Goal: Task Accomplishment & Management: Manage account settings

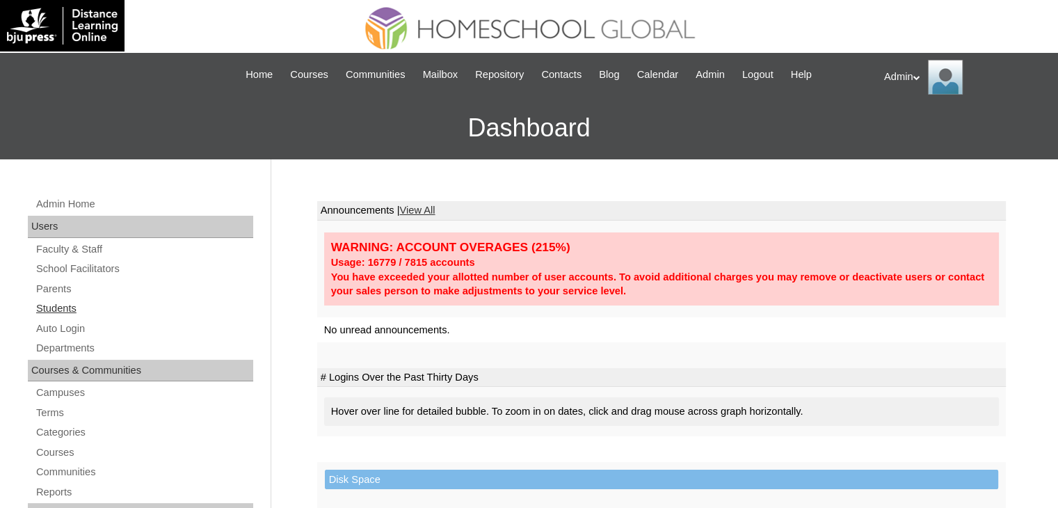
click at [70, 304] on link "Students" at bounding box center [144, 308] width 218 height 17
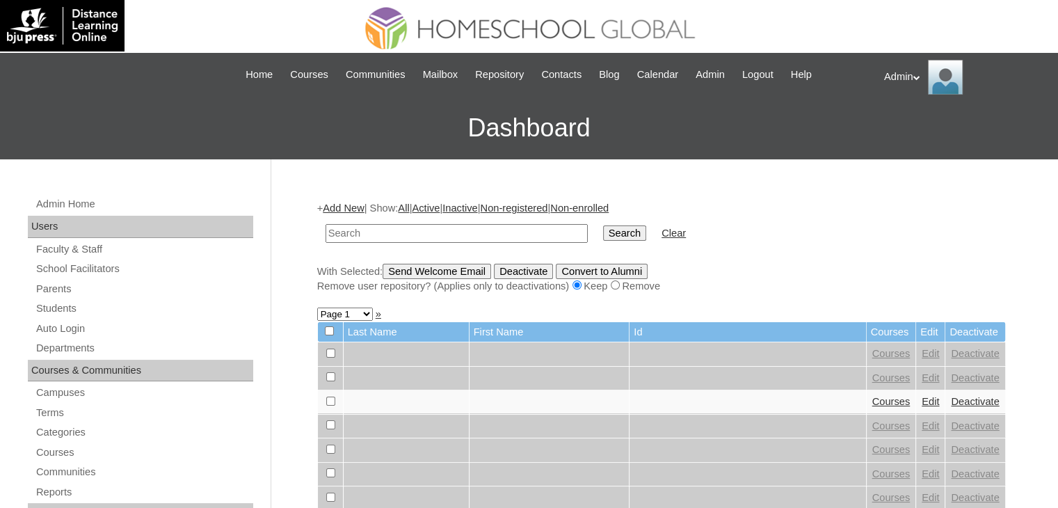
click at [400, 228] on input "text" at bounding box center [457, 233] width 262 height 19
type input "U"
paste input "[PERSON_NAME]"
type input "[PERSON_NAME]"
click at [603, 236] on input "Search" at bounding box center [624, 232] width 43 height 15
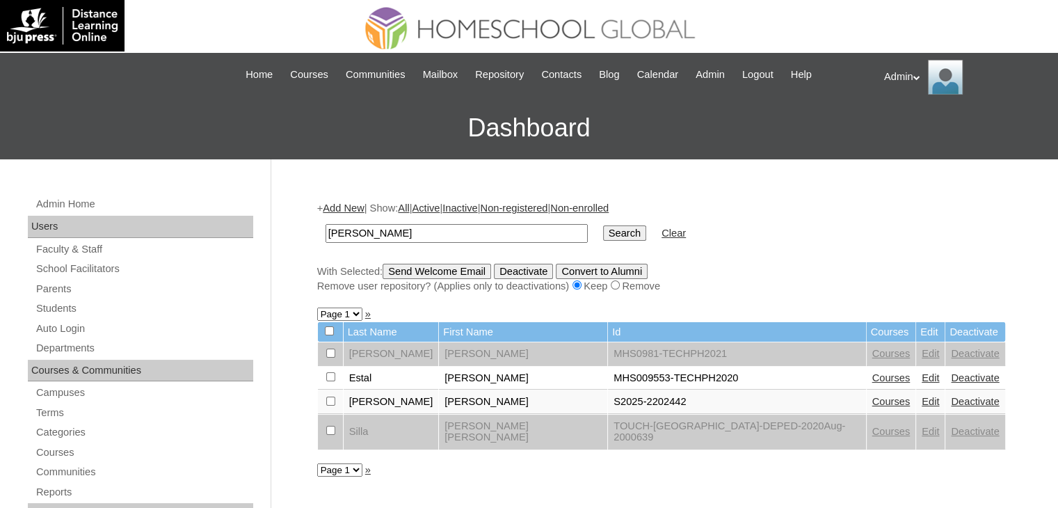
click at [872, 402] on link "Courses" at bounding box center [891, 401] width 38 height 11
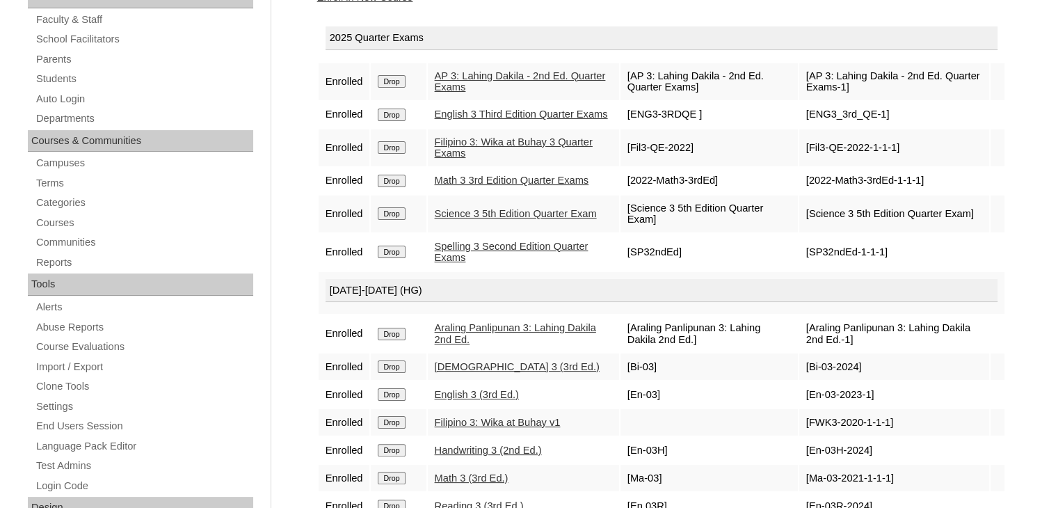
scroll to position [294, 0]
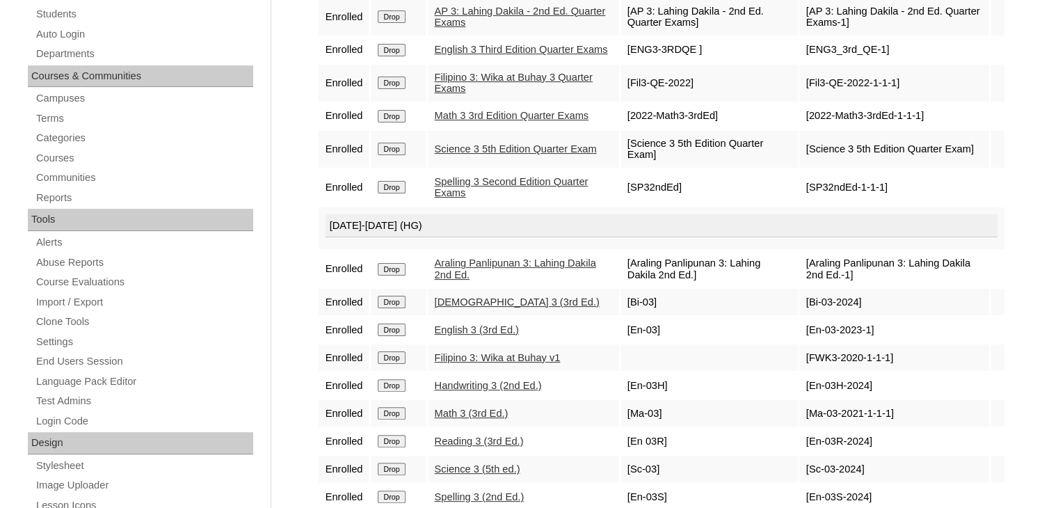
click at [473, 308] on link "[DEMOGRAPHIC_DATA] 3 (3rd Ed.)" at bounding box center [517, 301] width 165 height 11
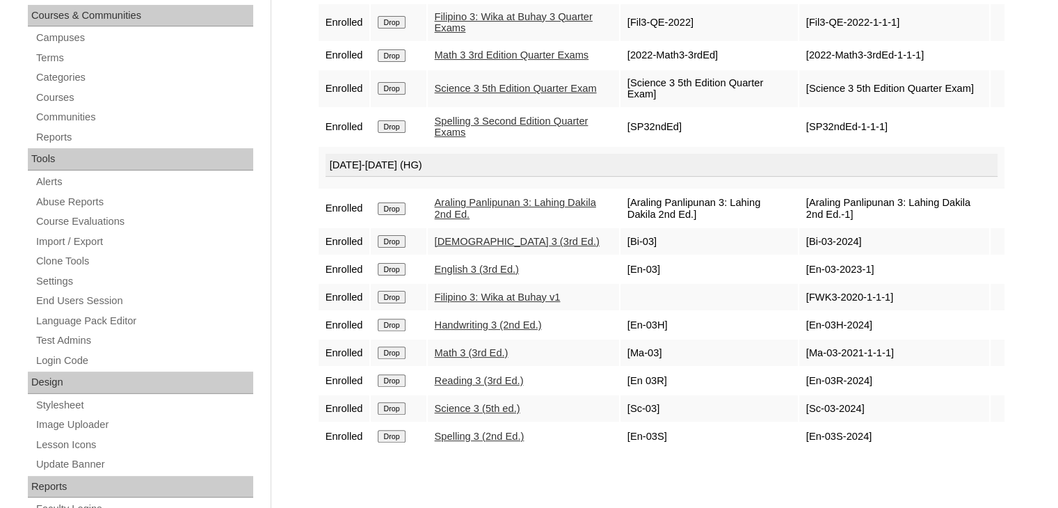
scroll to position [356, 0]
click at [457, 246] on link "Bible 3 (3rd Ed.)" at bounding box center [517, 240] width 165 height 11
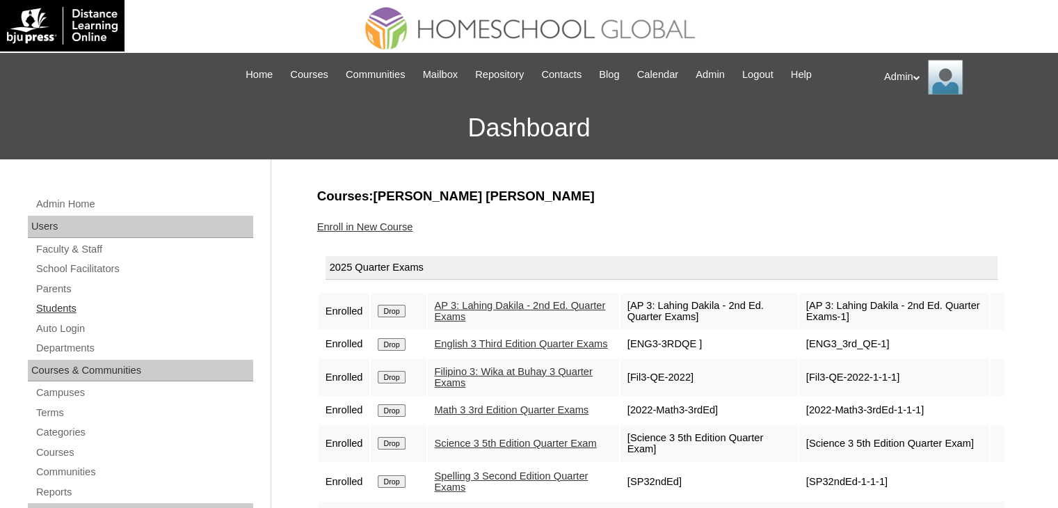
click at [63, 308] on link "Students" at bounding box center [144, 308] width 218 height 17
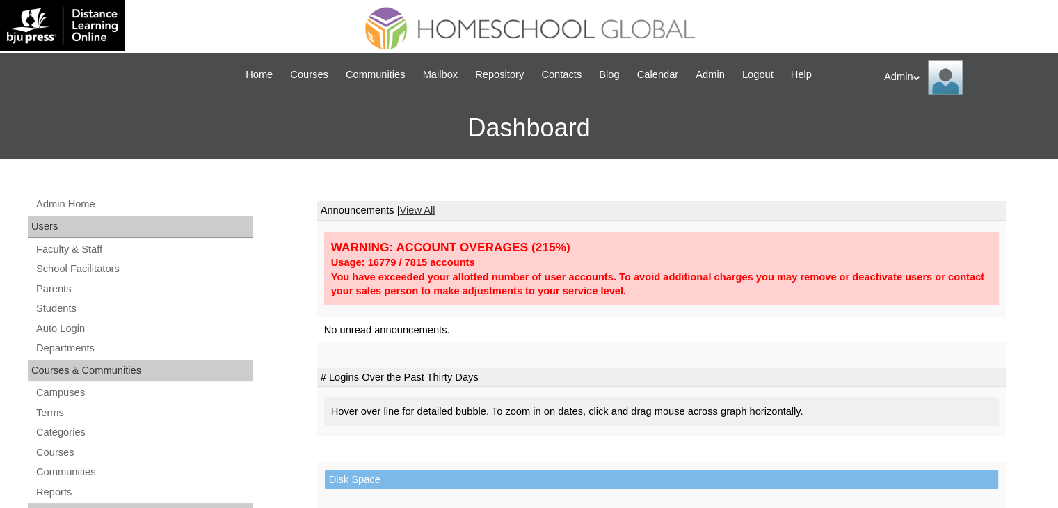
click at [65, 289] on link "Parents" at bounding box center [144, 288] width 218 height 17
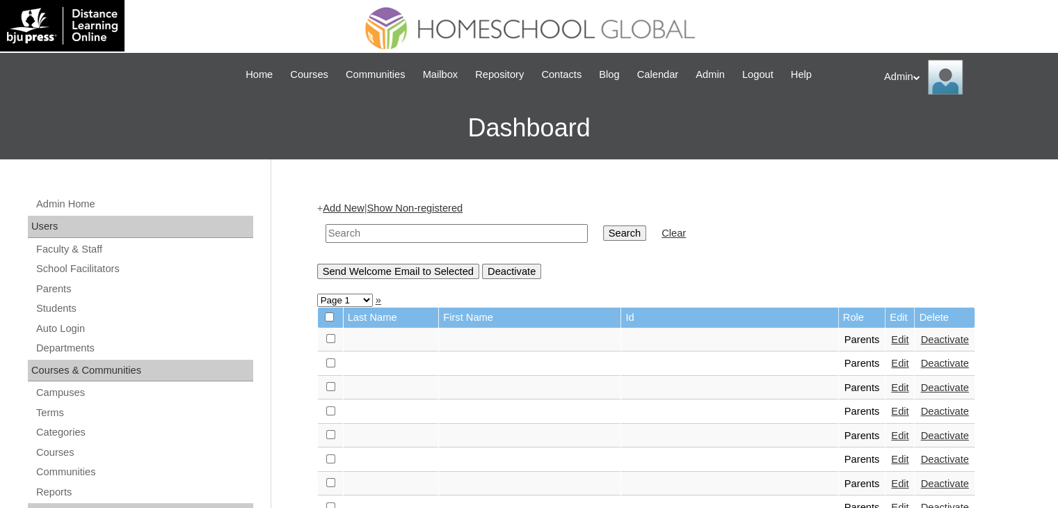
click at [67, 304] on link "Students" at bounding box center [144, 308] width 218 height 17
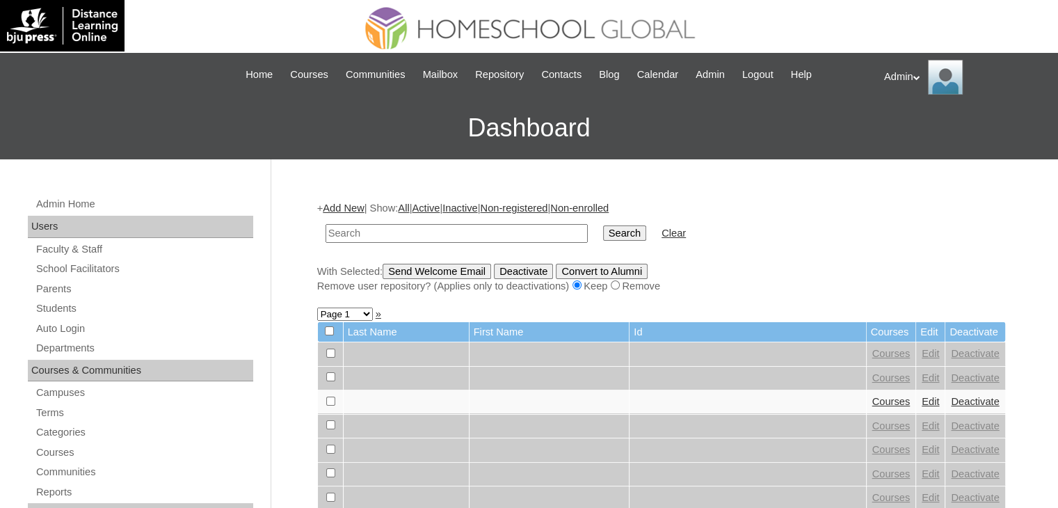
click at [417, 228] on input "text" at bounding box center [457, 233] width 262 height 19
type input "[PERSON_NAME]"
click at [603, 238] on input "Search" at bounding box center [624, 232] width 43 height 15
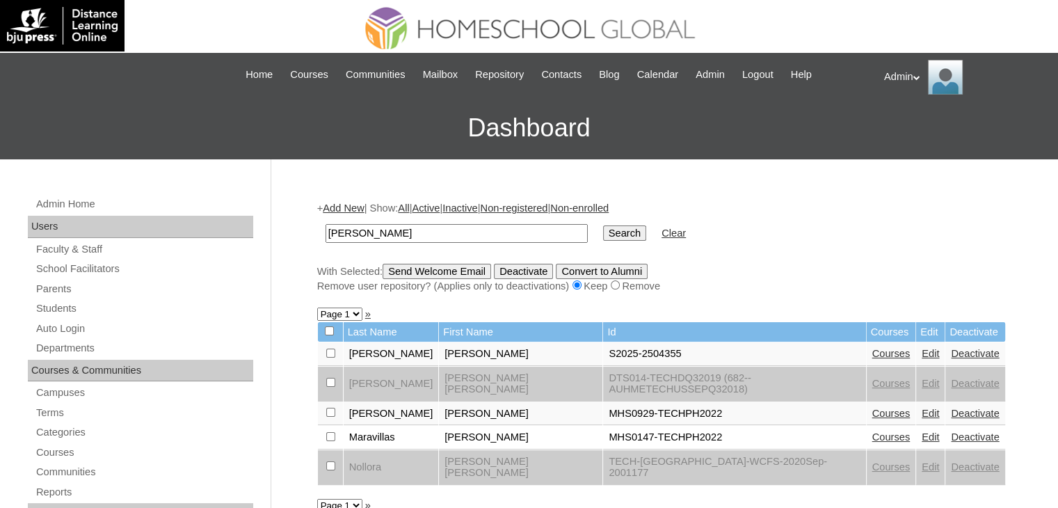
click at [872, 357] on link "Courses" at bounding box center [891, 353] width 38 height 11
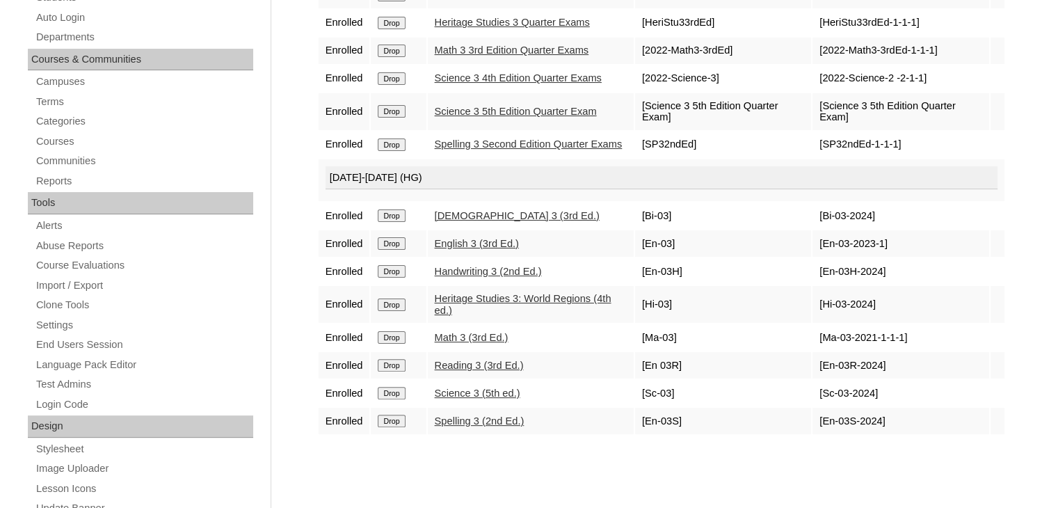
scroll to position [312, 0]
click at [539, 302] on link "Heritage Studies 3: World Regions (4th ed.)" at bounding box center [523, 303] width 177 height 23
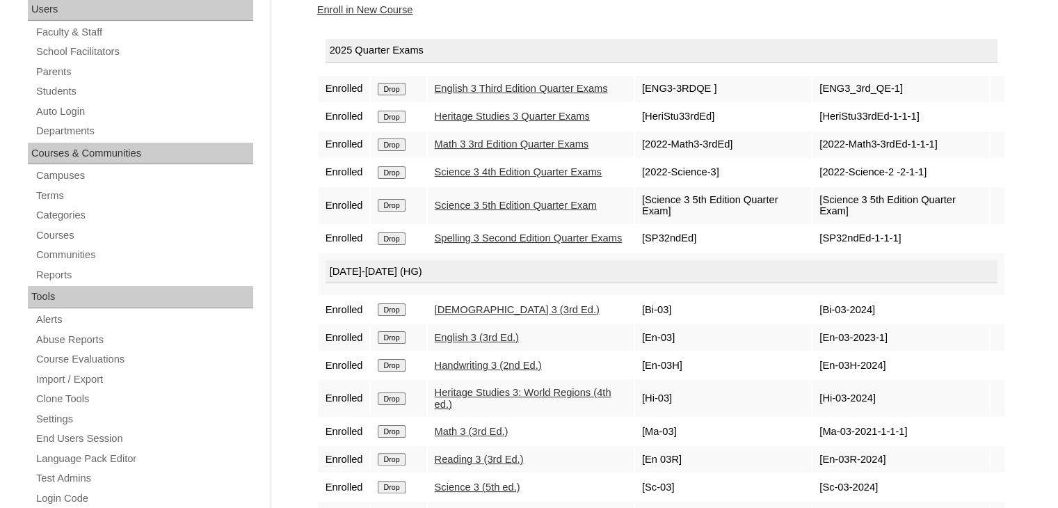
scroll to position [217, 0]
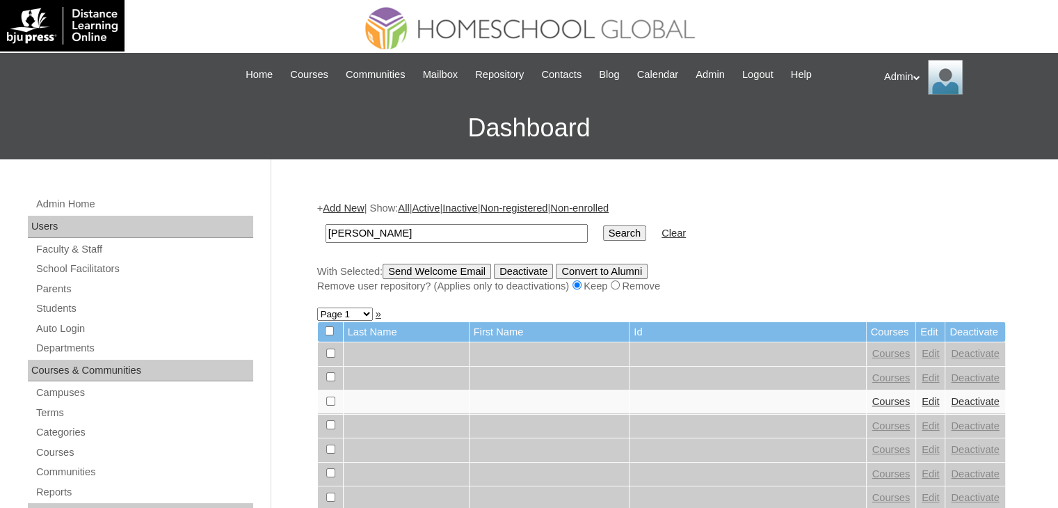
type input "[PERSON_NAME]"
click at [603, 232] on input "Search" at bounding box center [624, 232] width 43 height 15
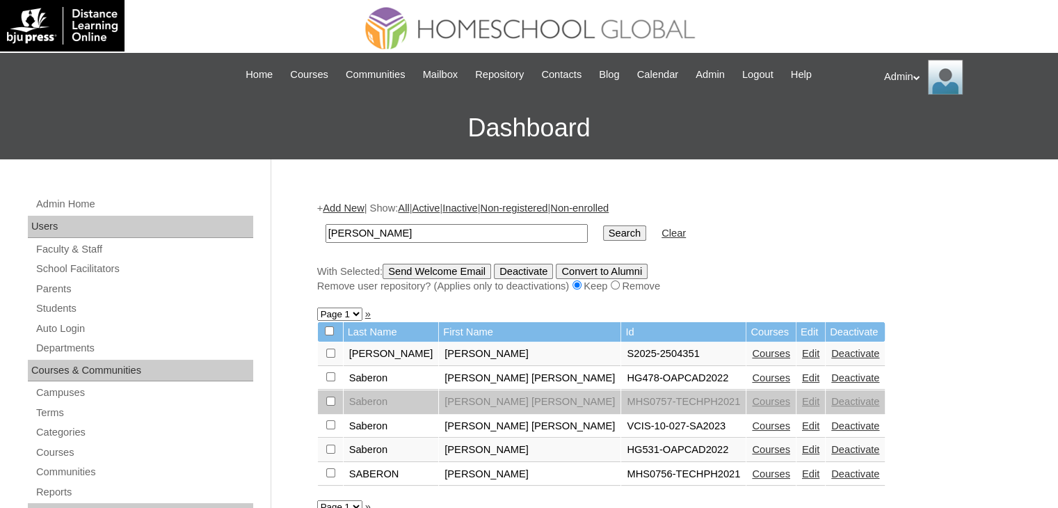
click at [752, 353] on link "Courses" at bounding box center [771, 353] width 38 height 11
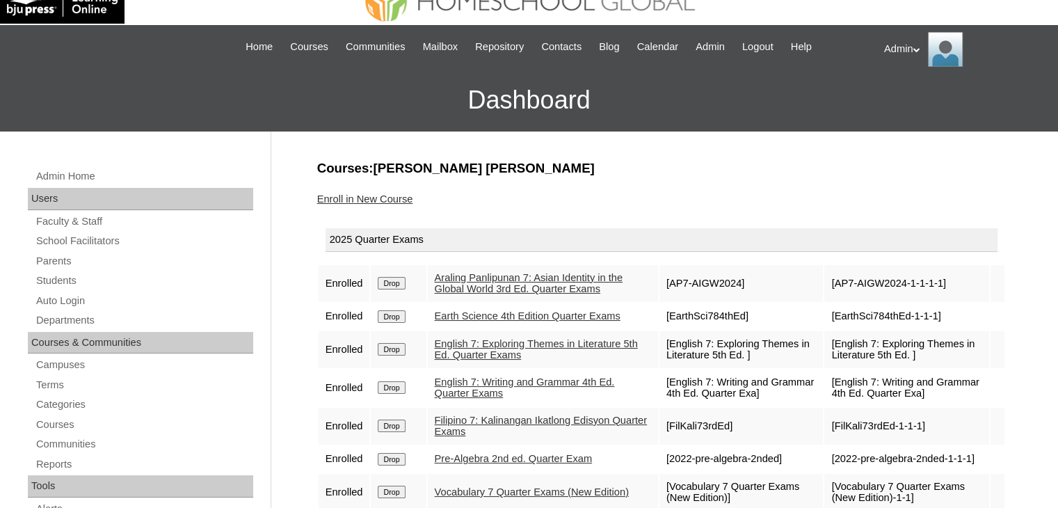
scroll to position [17, 0]
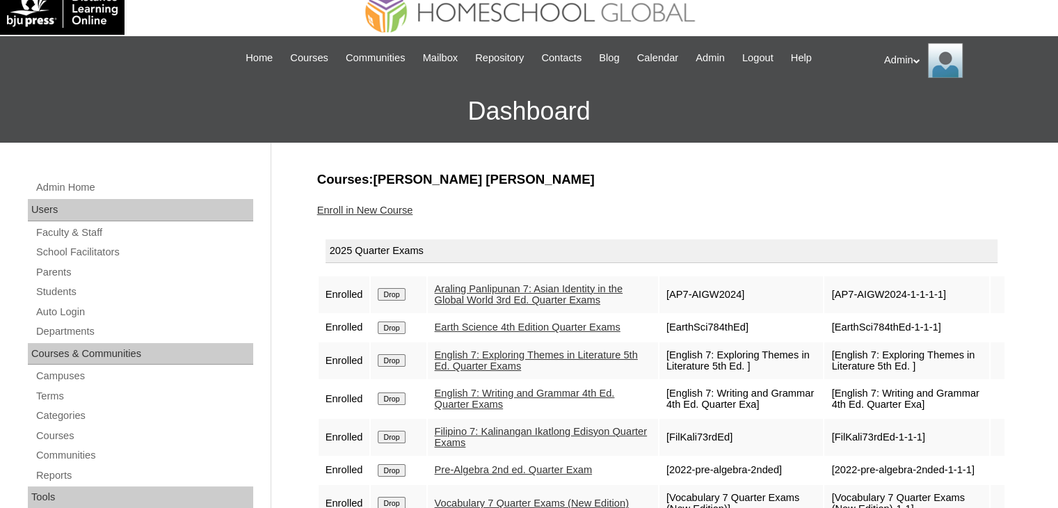
click at [383, 207] on link "Enroll in New Course" at bounding box center [365, 210] width 96 height 11
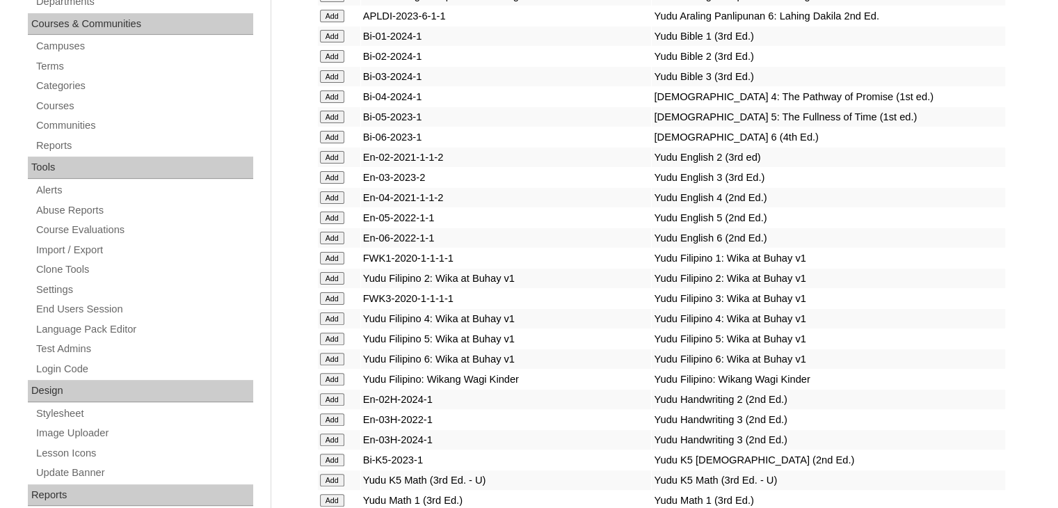
scroll to position [1976, 0]
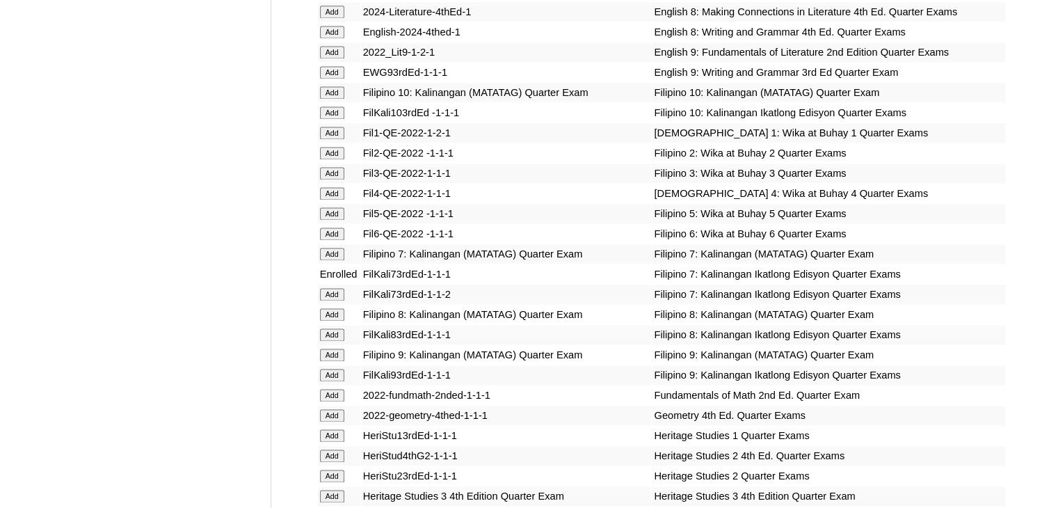
click at [337, 258] on input "Add" at bounding box center [332, 254] width 24 height 13
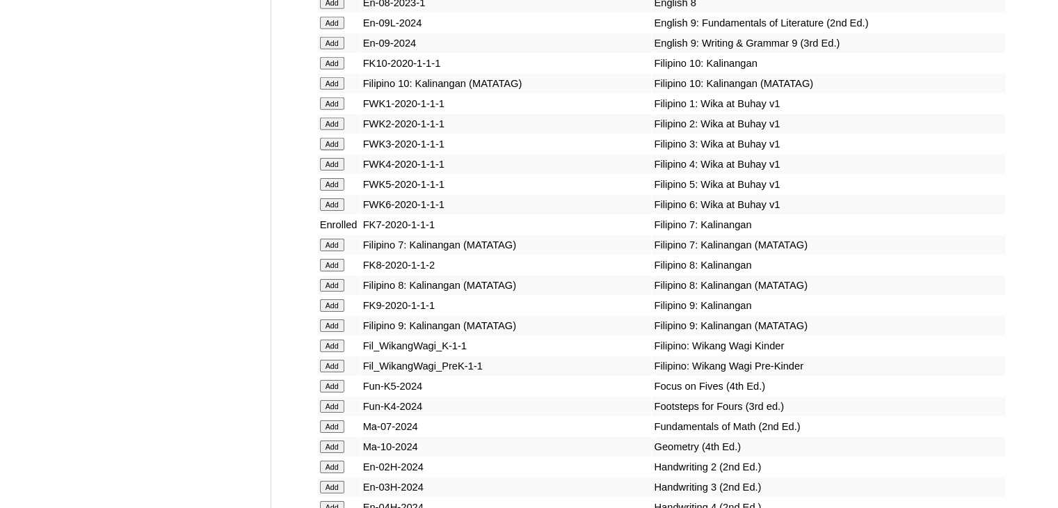
click at [342, 251] on input "Add" at bounding box center [332, 245] width 24 height 13
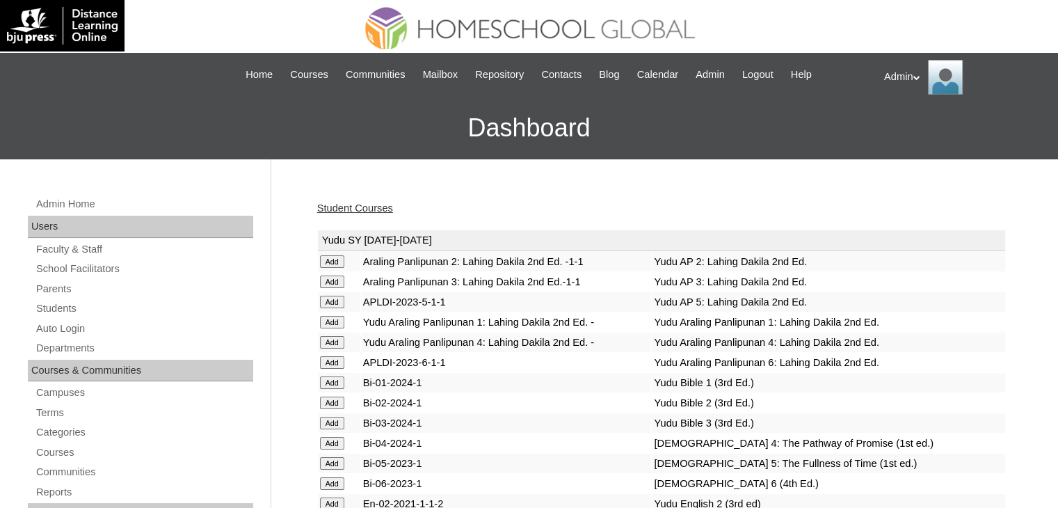
click at [378, 202] on link "Student Courses" at bounding box center [355, 207] width 76 height 11
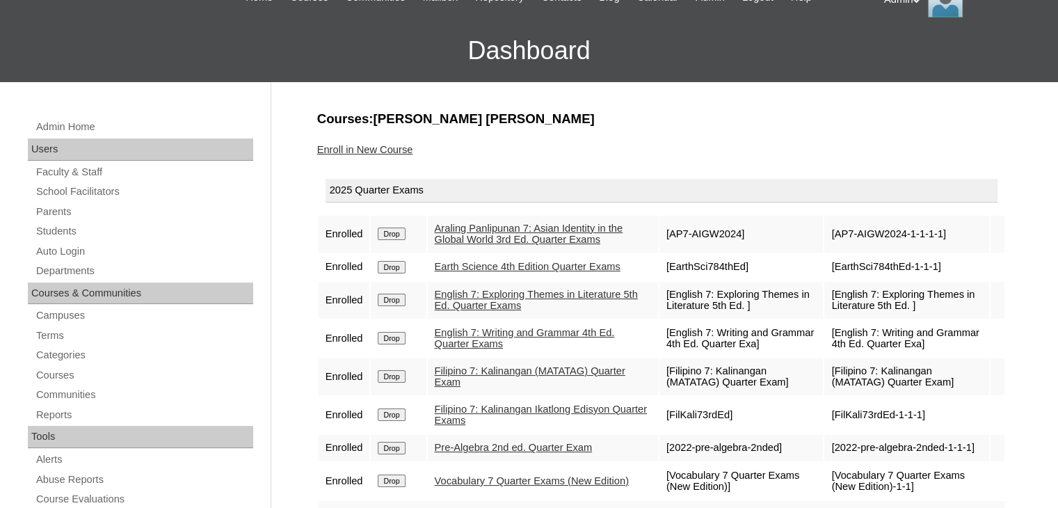
scroll to position [78, 0]
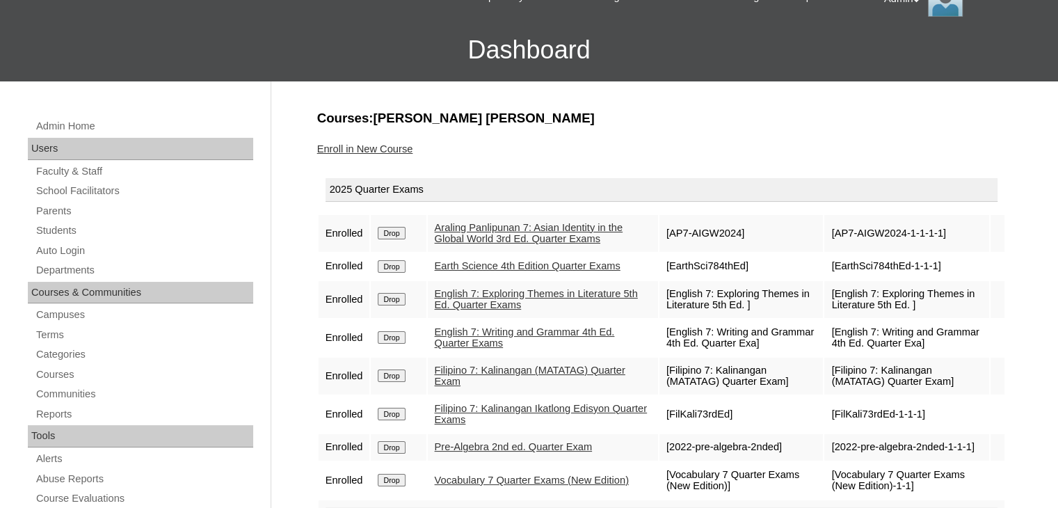
click at [401, 420] on input "Drop" at bounding box center [391, 414] width 27 height 13
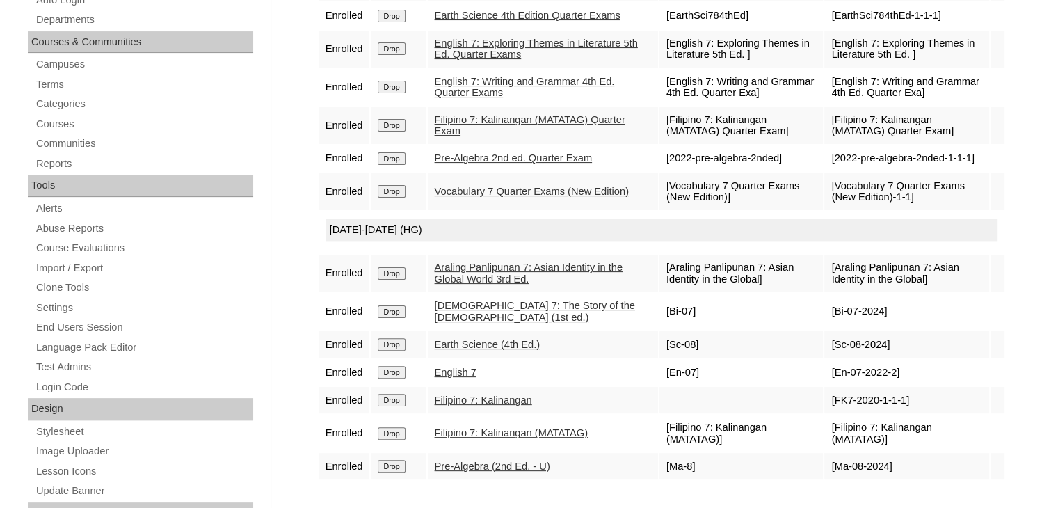
scroll to position [367, 0]
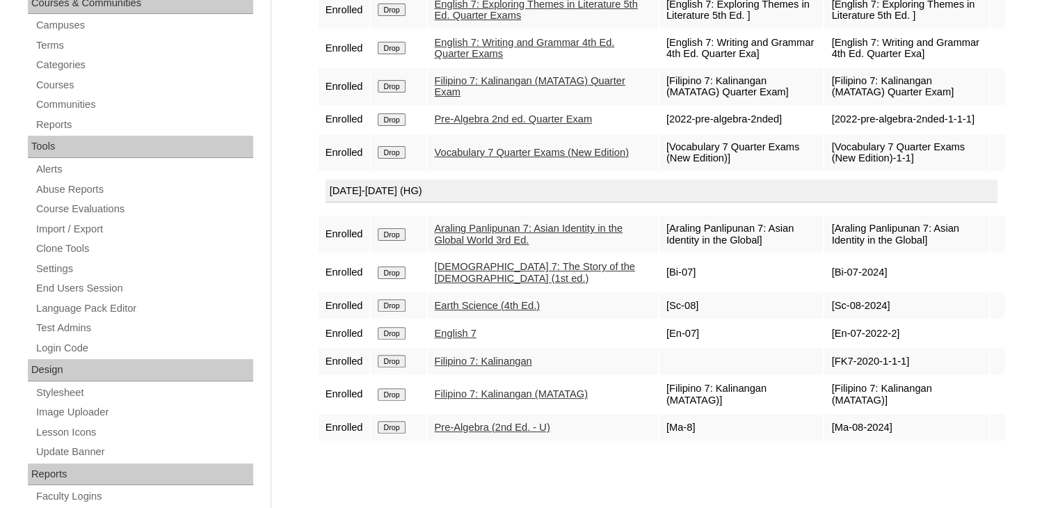
click at [392, 363] on input "Drop" at bounding box center [391, 361] width 27 height 13
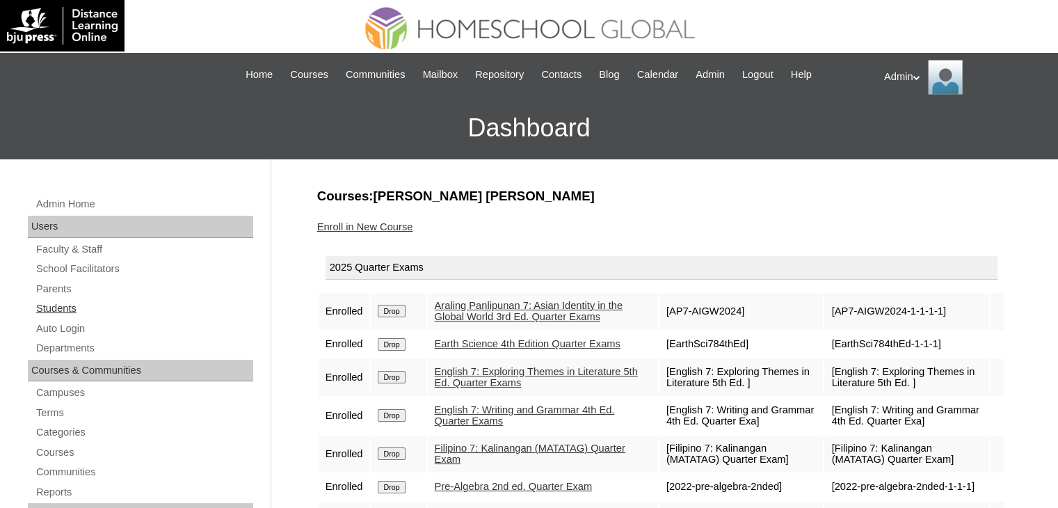
click at [57, 303] on link "Students" at bounding box center [144, 308] width 218 height 17
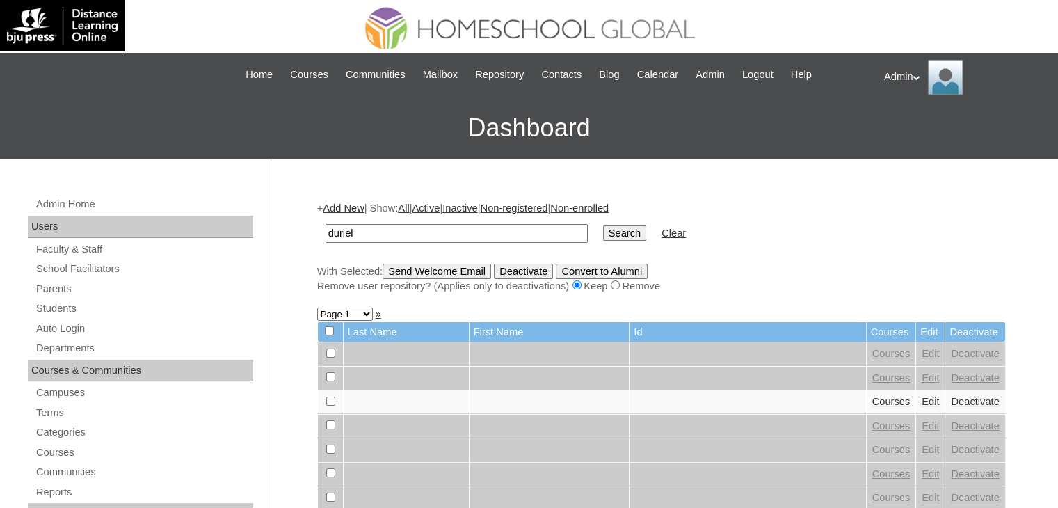
type input "[PERSON_NAME]"
click at [603, 235] on input "Search" at bounding box center [624, 232] width 43 height 15
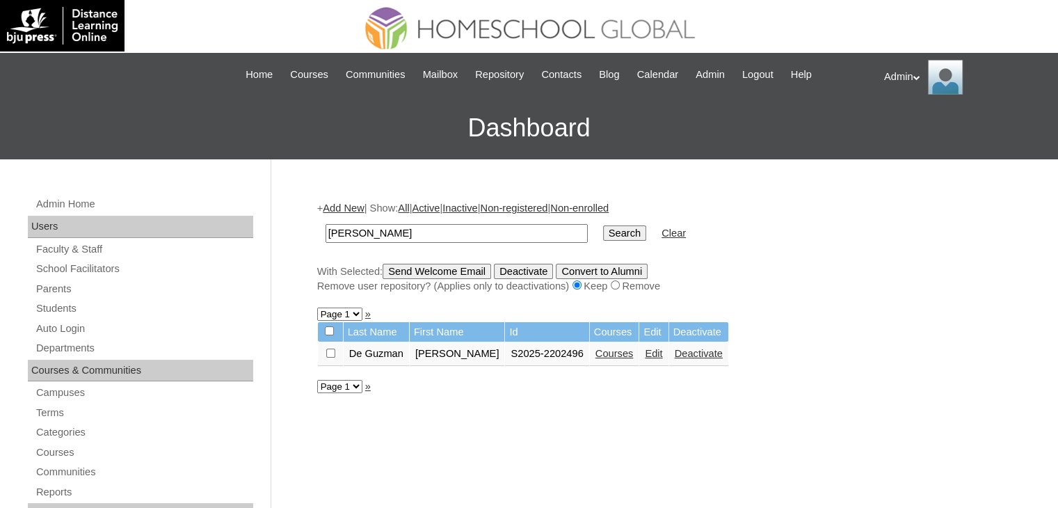
click at [610, 351] on link "Courses" at bounding box center [615, 353] width 38 height 11
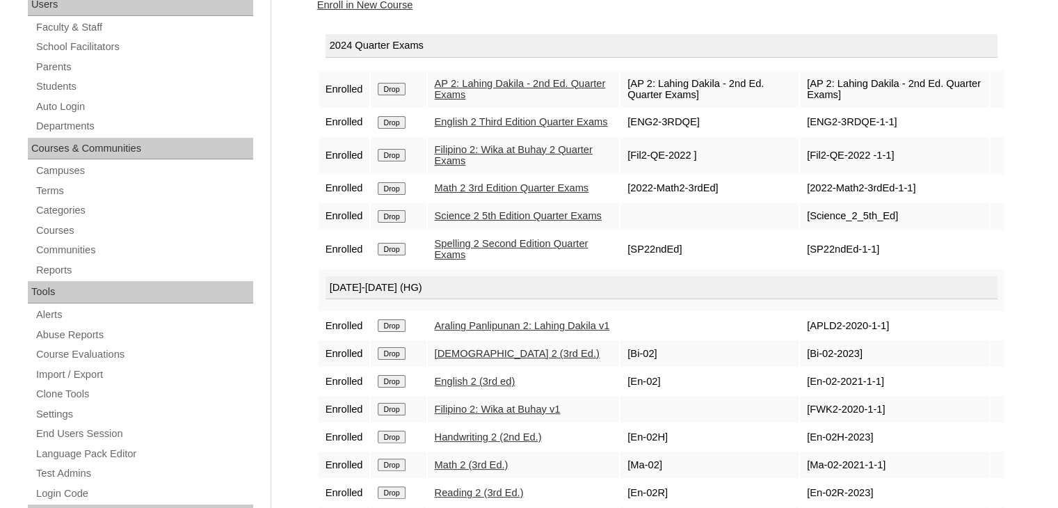
scroll to position [86, 0]
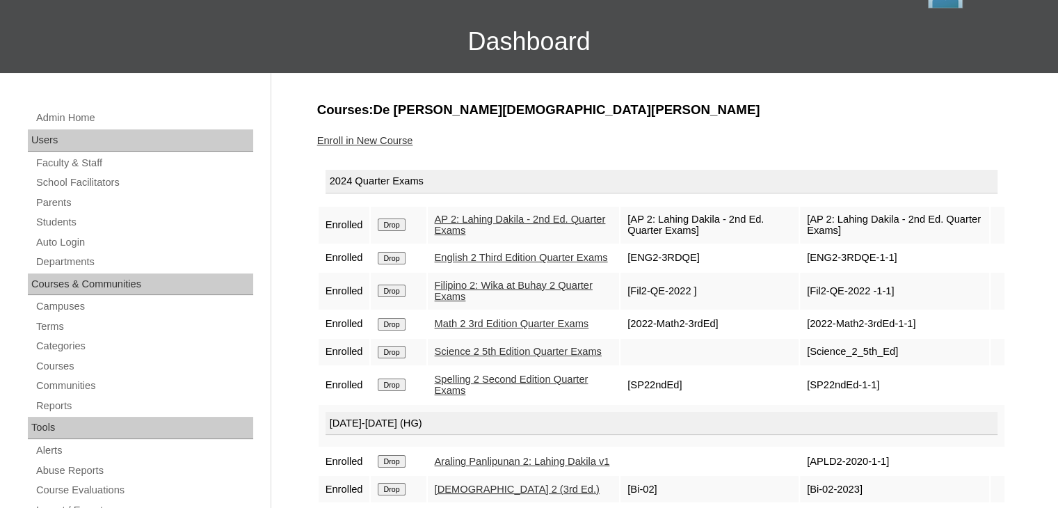
click at [390, 223] on input "Drop" at bounding box center [391, 224] width 27 height 13
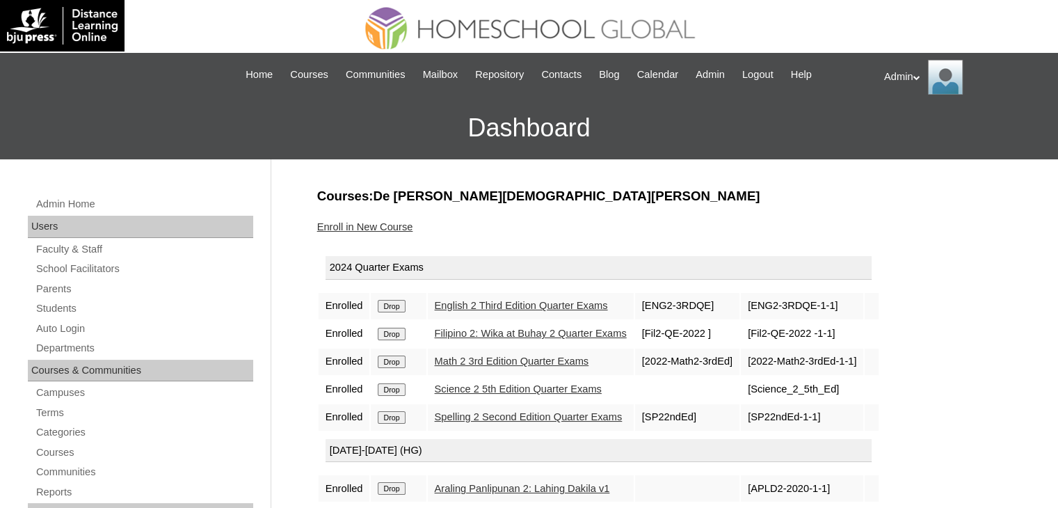
click at [392, 303] on input "Drop" at bounding box center [391, 306] width 27 height 13
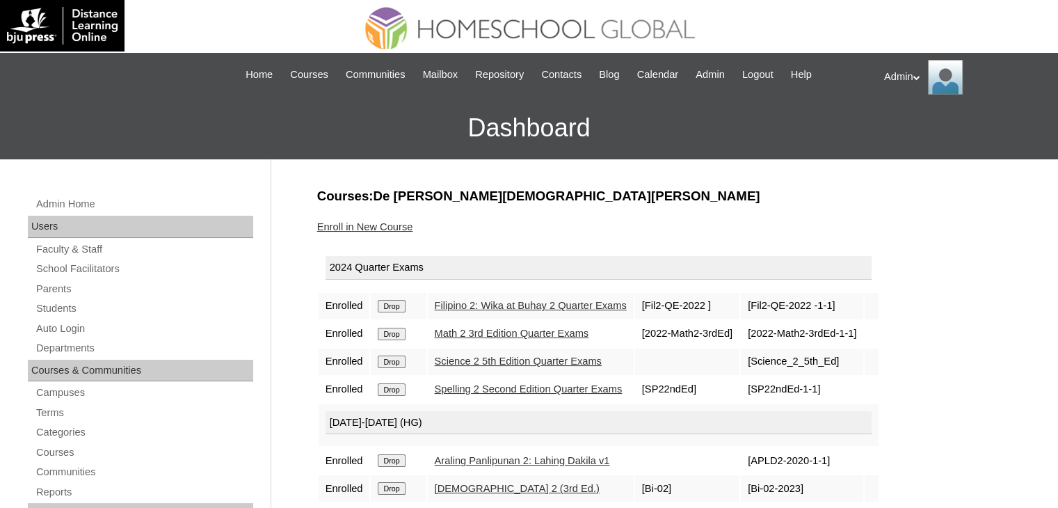
click at [392, 303] on input "Drop" at bounding box center [391, 306] width 27 height 13
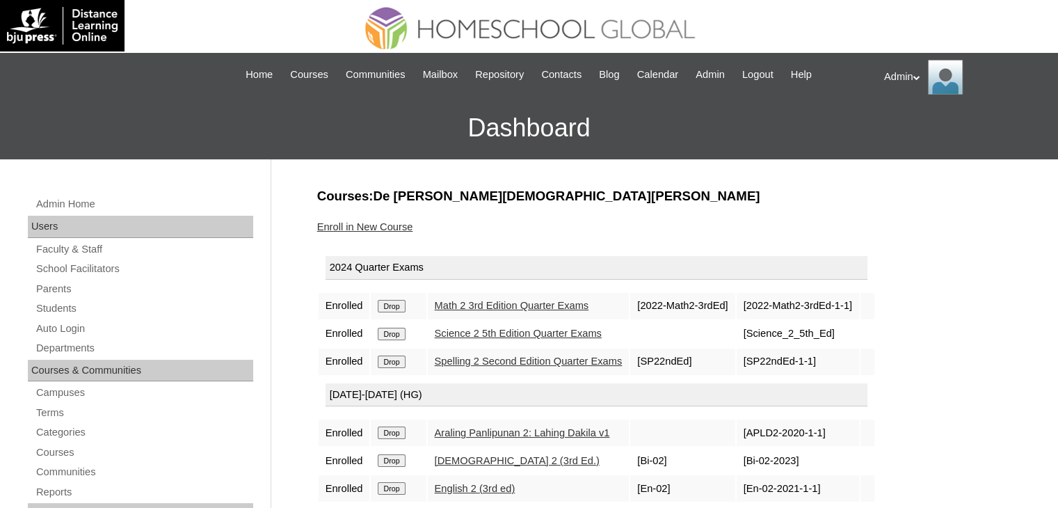
click at [392, 303] on input "Drop" at bounding box center [391, 306] width 27 height 13
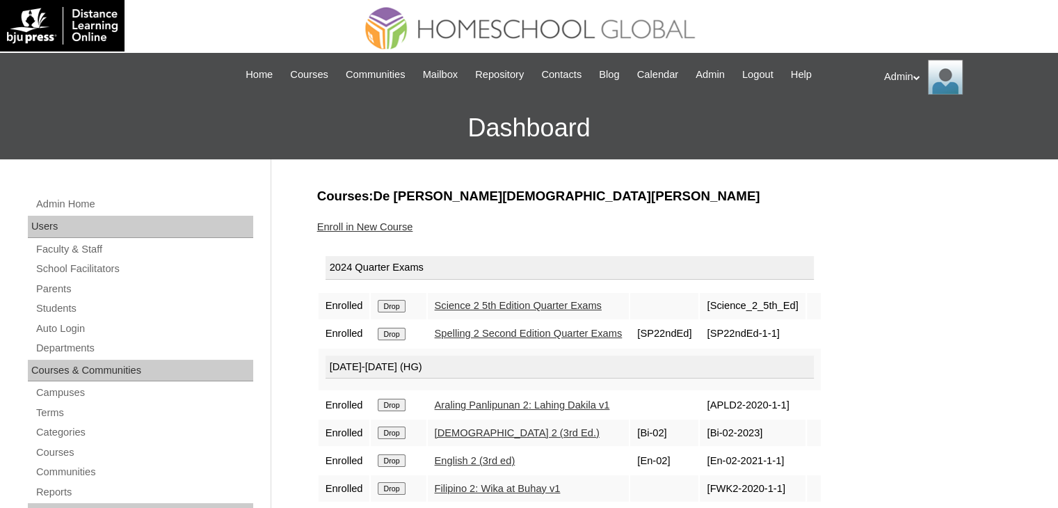
click at [392, 303] on input "Drop" at bounding box center [391, 306] width 27 height 13
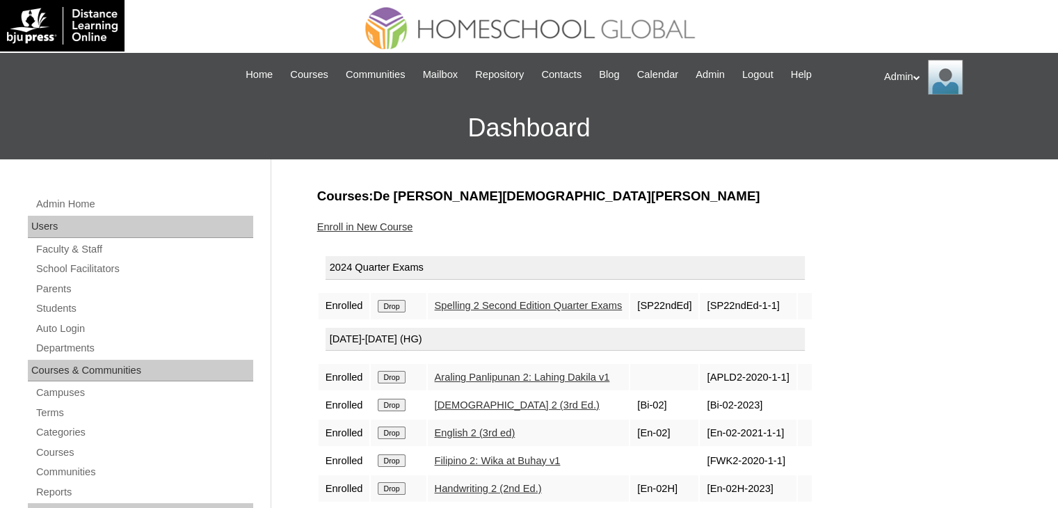
click at [392, 303] on input "Drop" at bounding box center [391, 306] width 27 height 13
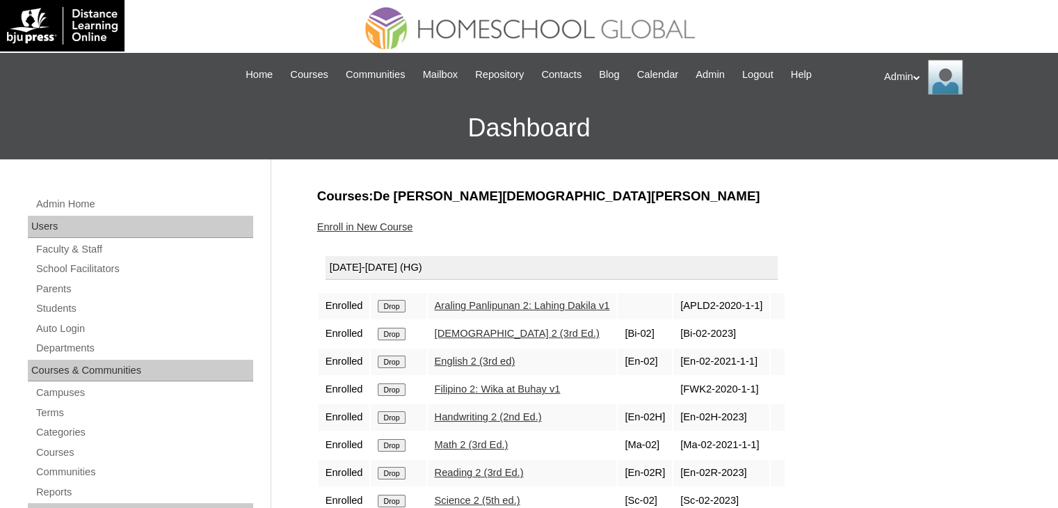
click at [392, 303] on input "Drop" at bounding box center [391, 306] width 27 height 13
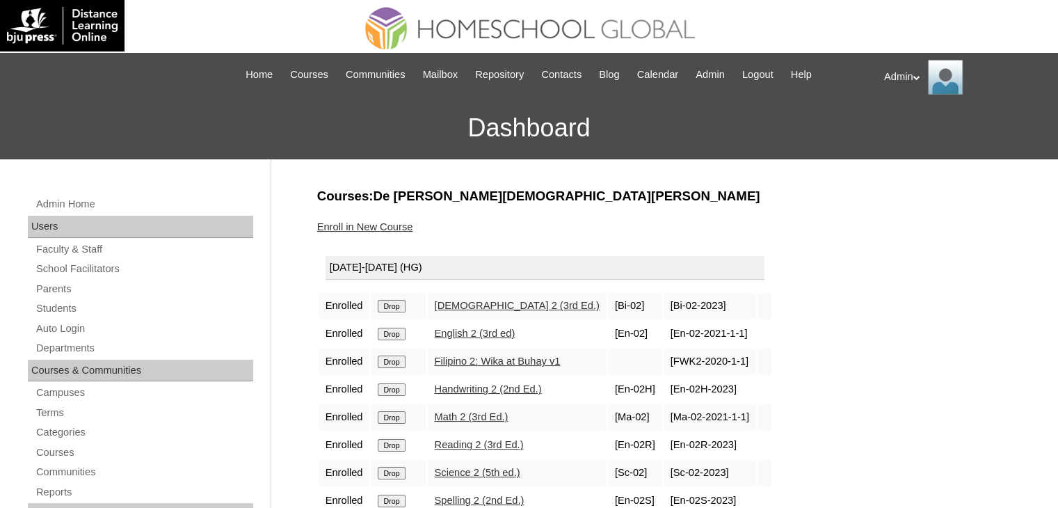
click at [392, 303] on input "Drop" at bounding box center [391, 306] width 27 height 13
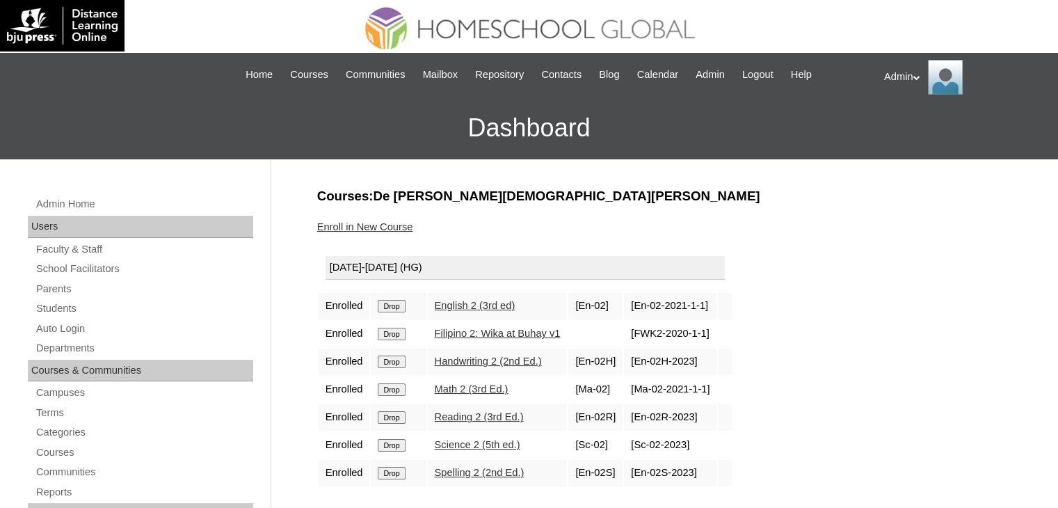
click at [392, 303] on input "Drop" at bounding box center [391, 306] width 27 height 13
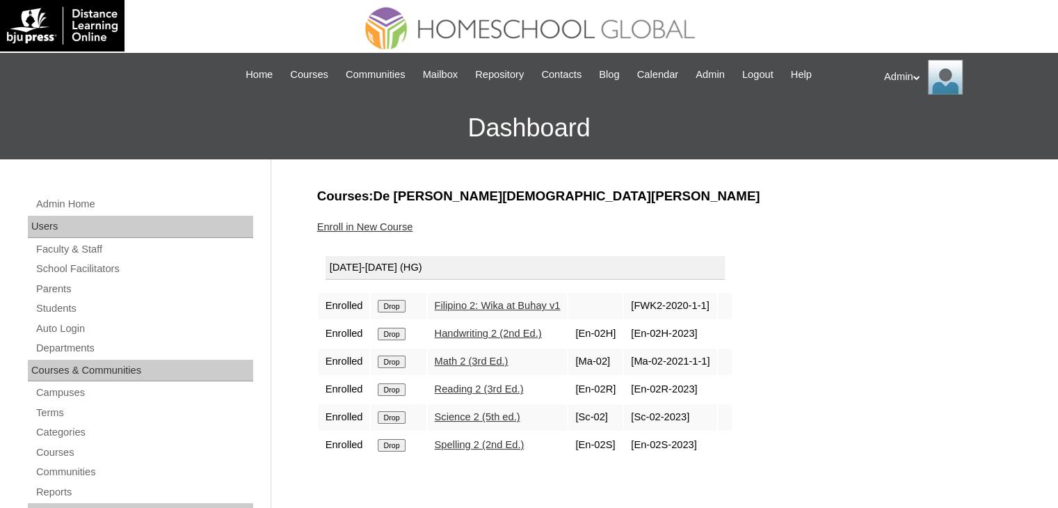
click at [392, 303] on input "Drop" at bounding box center [391, 306] width 27 height 13
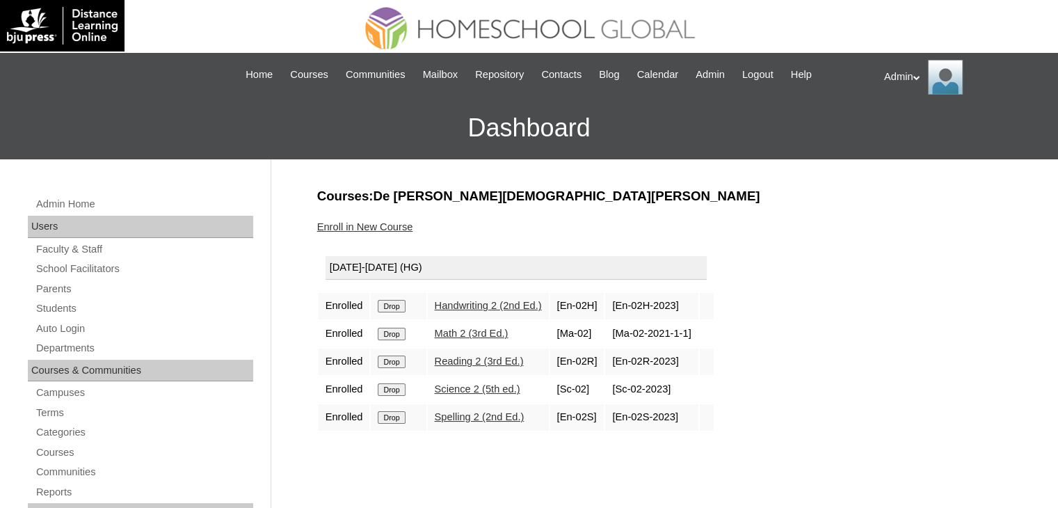
click at [392, 303] on input "Drop" at bounding box center [391, 306] width 27 height 13
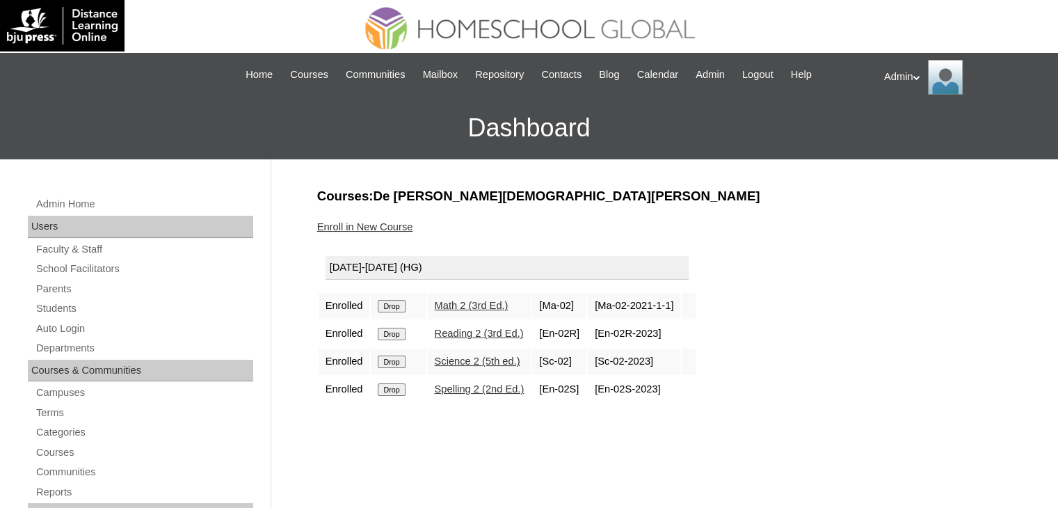
click at [392, 303] on input "Drop" at bounding box center [391, 306] width 27 height 13
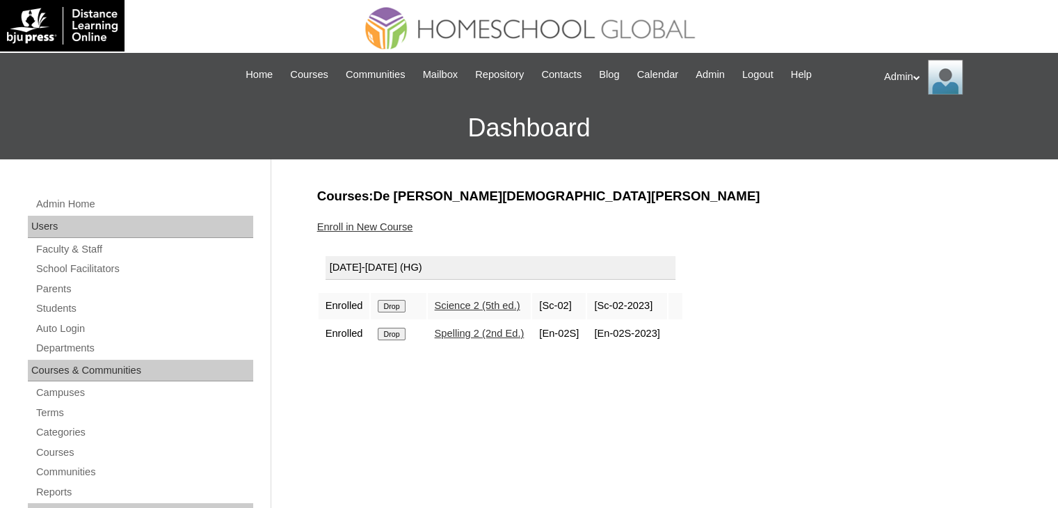
click at [392, 303] on input "Drop" at bounding box center [391, 306] width 27 height 13
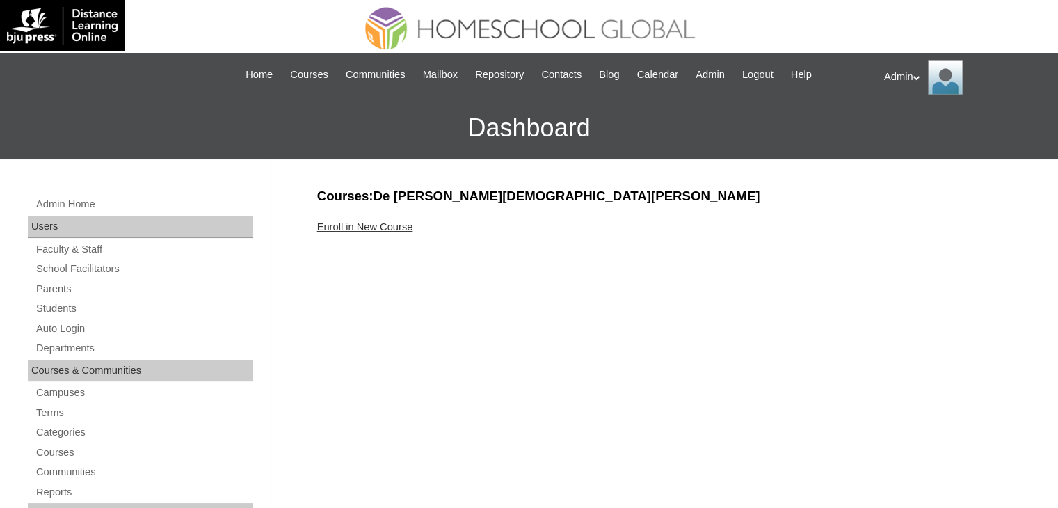
click at [383, 226] on link "Enroll in New Course" at bounding box center [365, 226] width 96 height 11
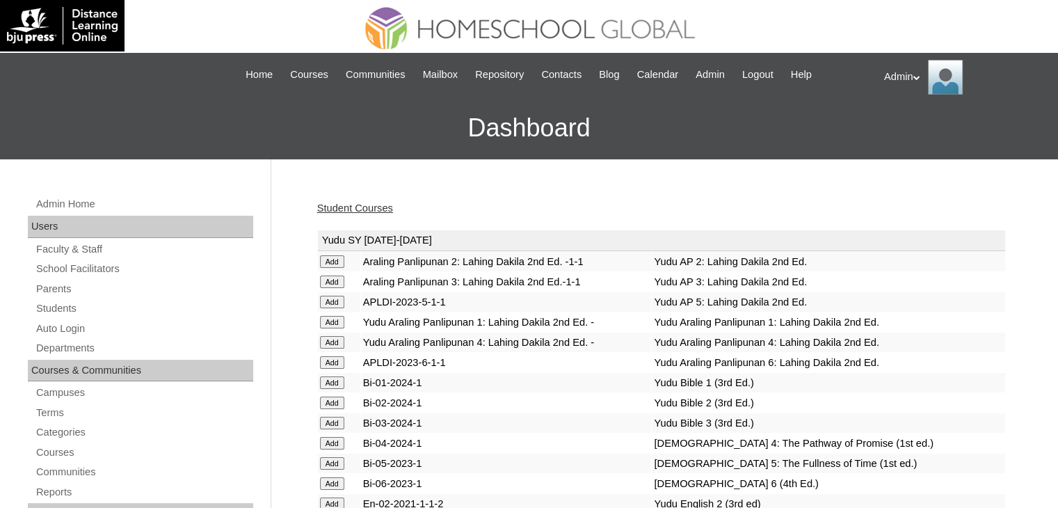
scroll to position [3697, 0]
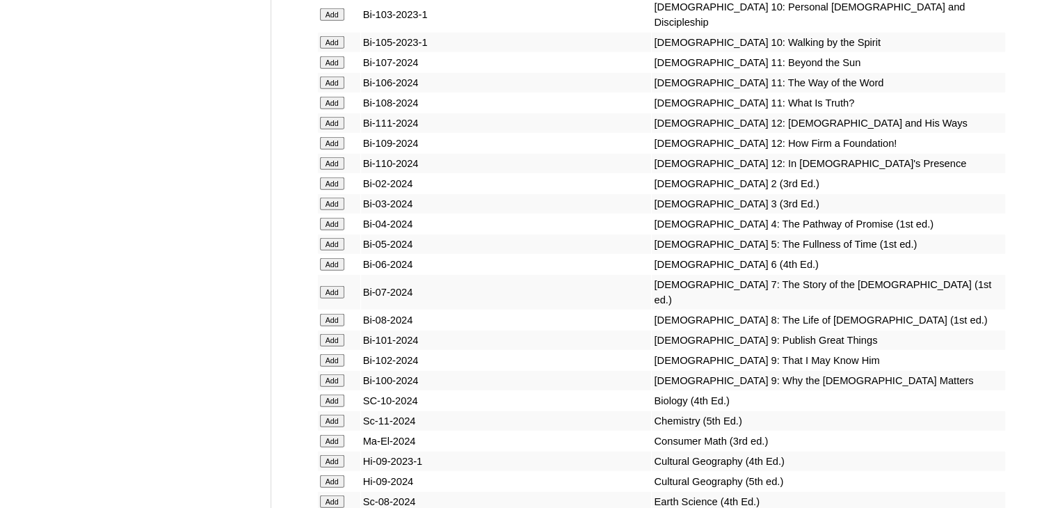
click at [340, 210] on input "Add" at bounding box center [332, 204] width 24 height 13
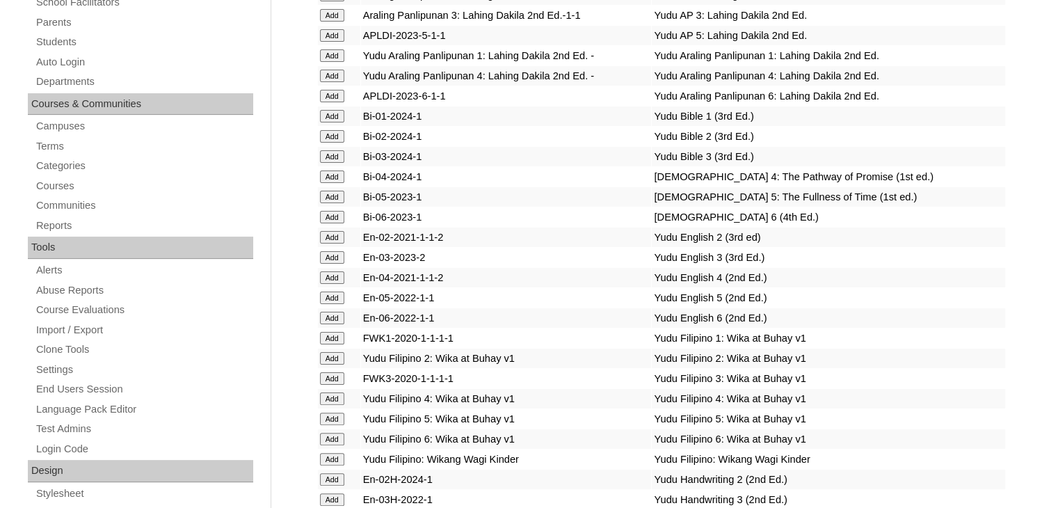
scroll to position [1520, 0]
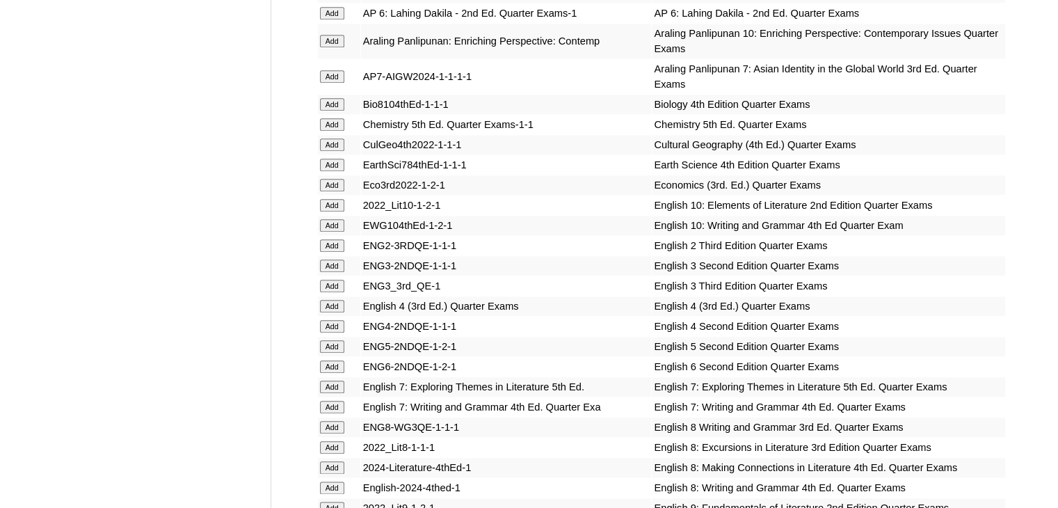
click at [337, 280] on input "Add" at bounding box center [332, 286] width 24 height 13
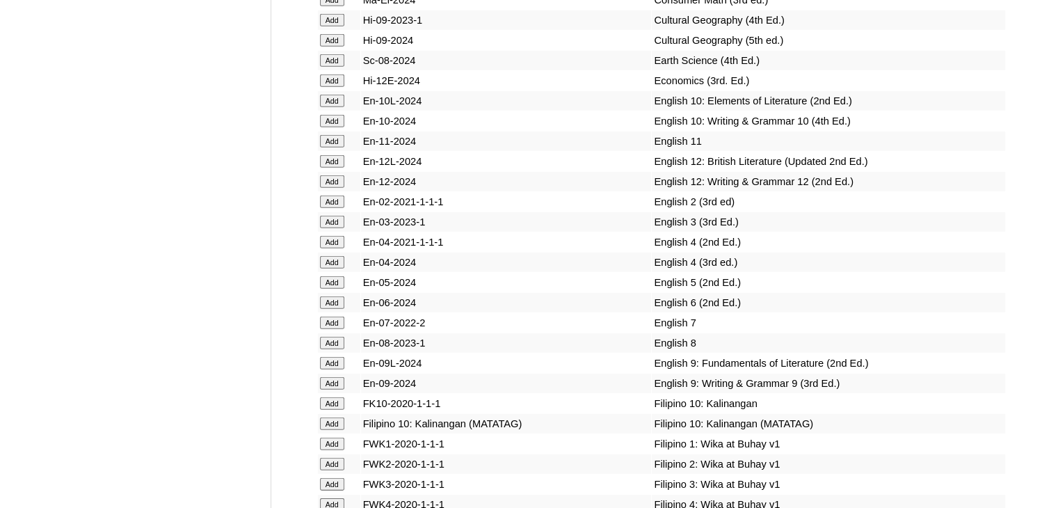
click at [339, 228] on input "Add" at bounding box center [332, 222] width 24 height 13
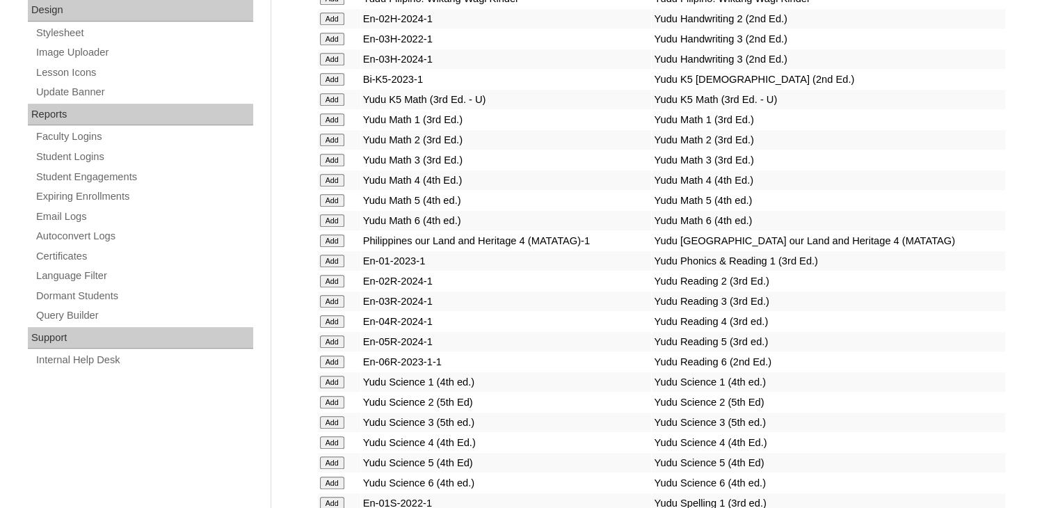
scroll to position [5581, 0]
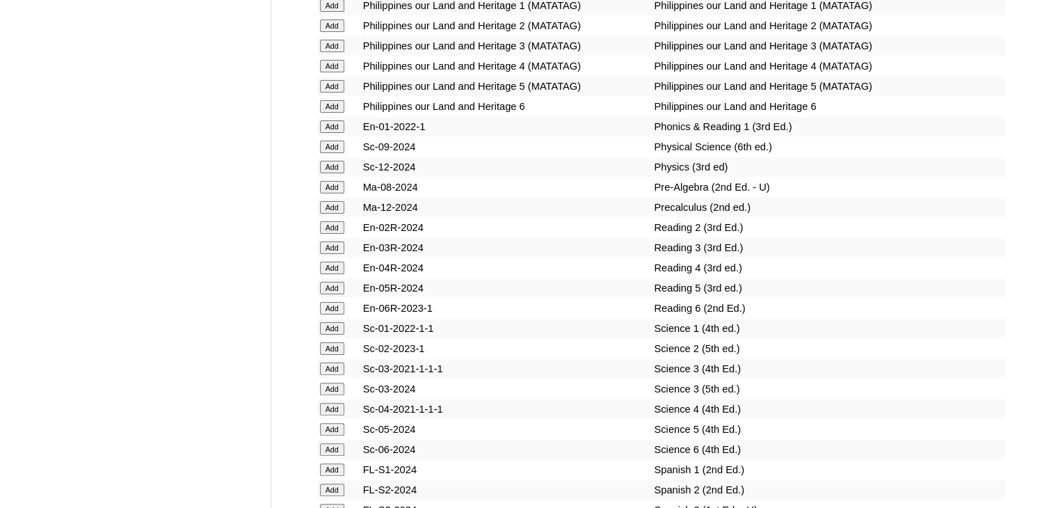
click at [339, 254] on input "Add" at bounding box center [332, 247] width 24 height 13
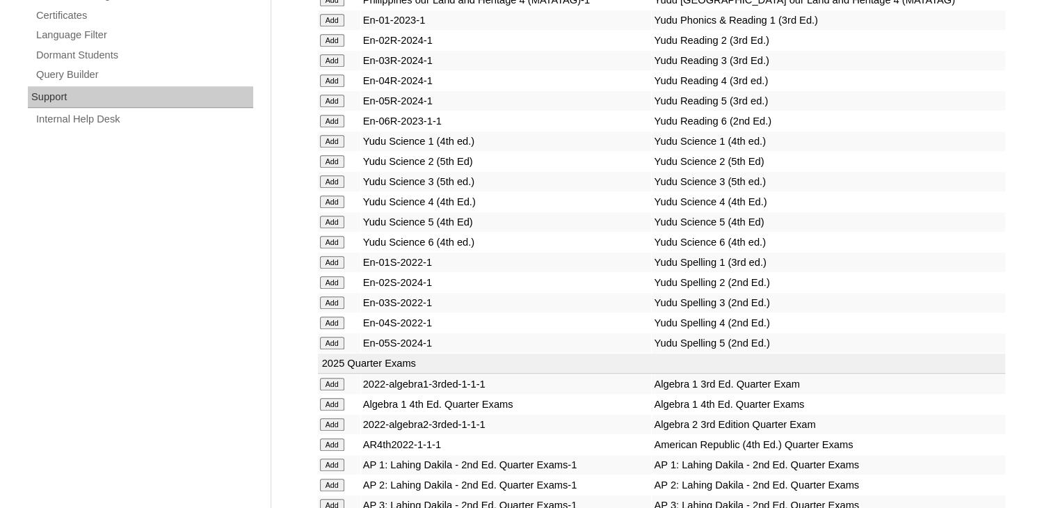
scroll to position [2955, 0]
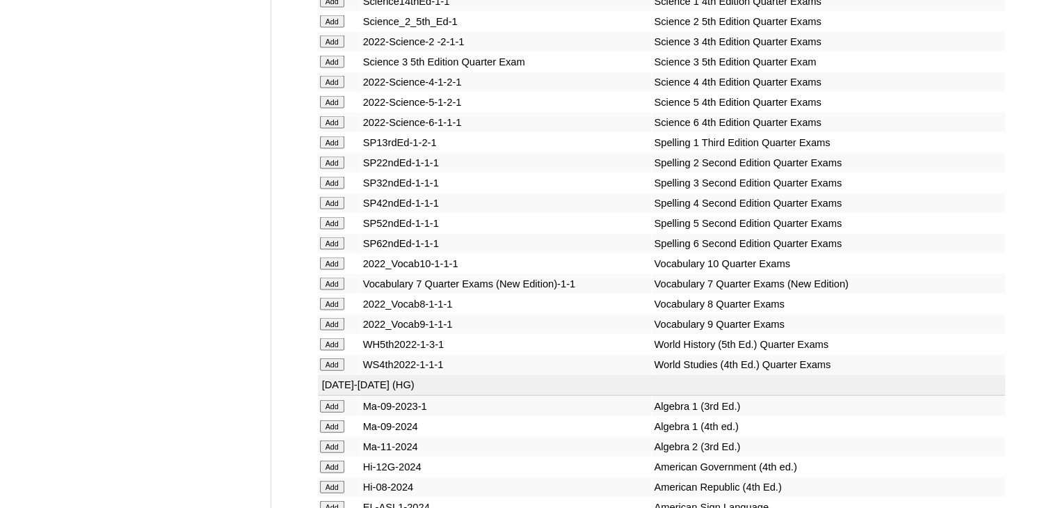
click at [327, 189] on input "Add" at bounding box center [332, 183] width 24 height 13
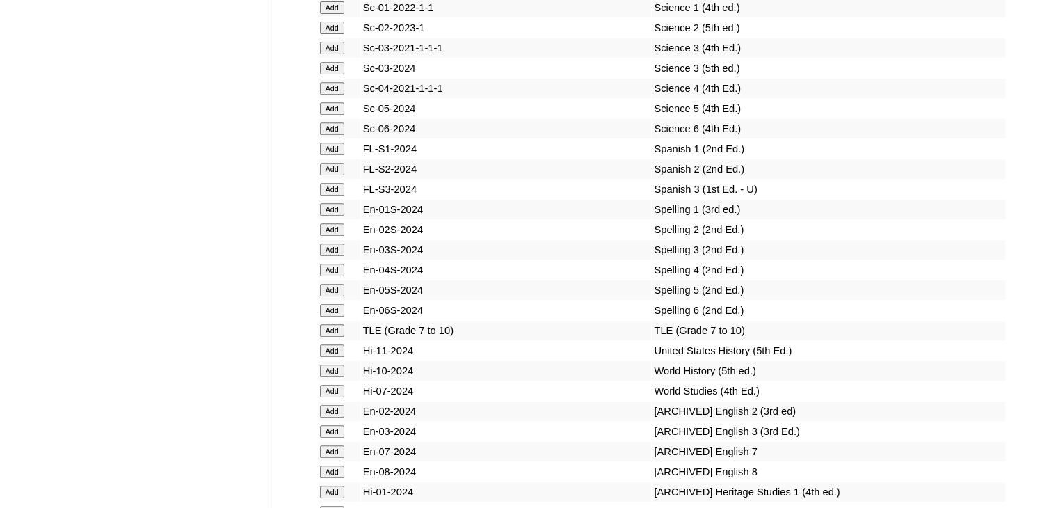
click at [327, 253] on input "Add" at bounding box center [332, 250] width 24 height 13
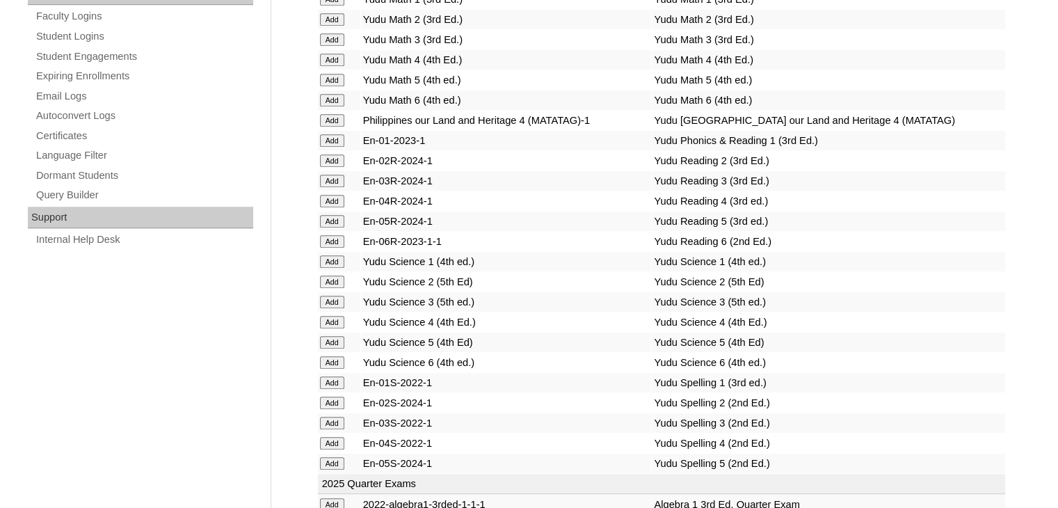
scroll to position [2814, 0]
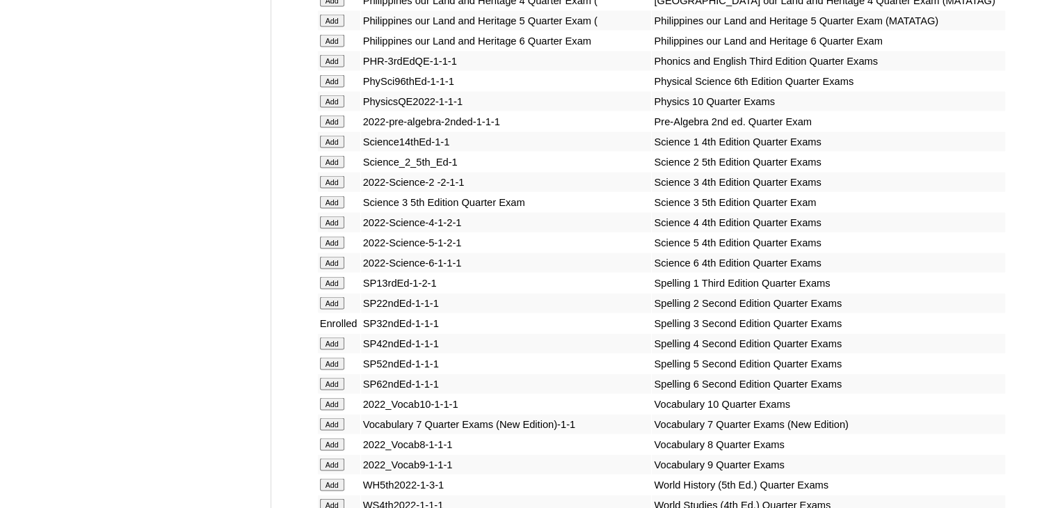
click at [333, 209] on input "Add" at bounding box center [332, 202] width 24 height 13
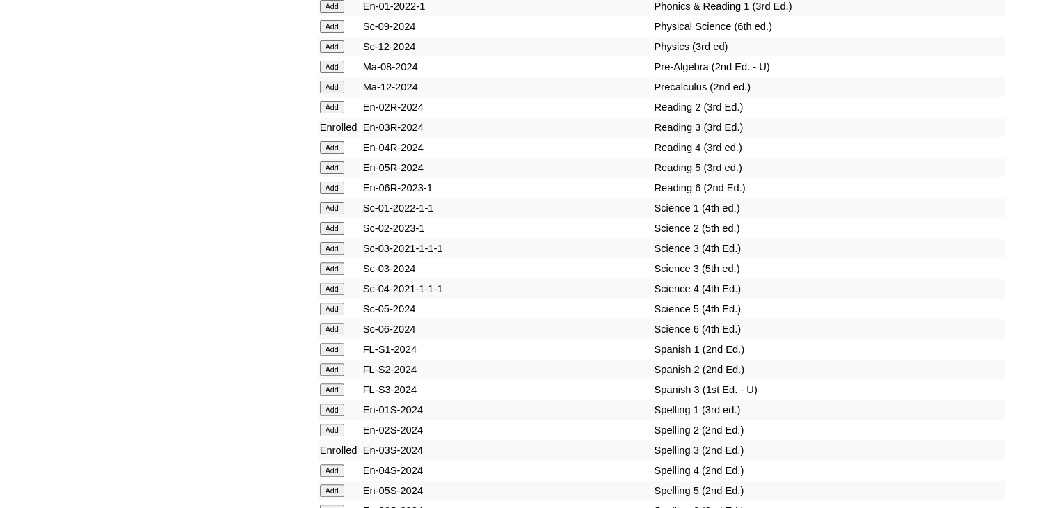
click at [334, 273] on input "Add" at bounding box center [332, 268] width 24 height 13
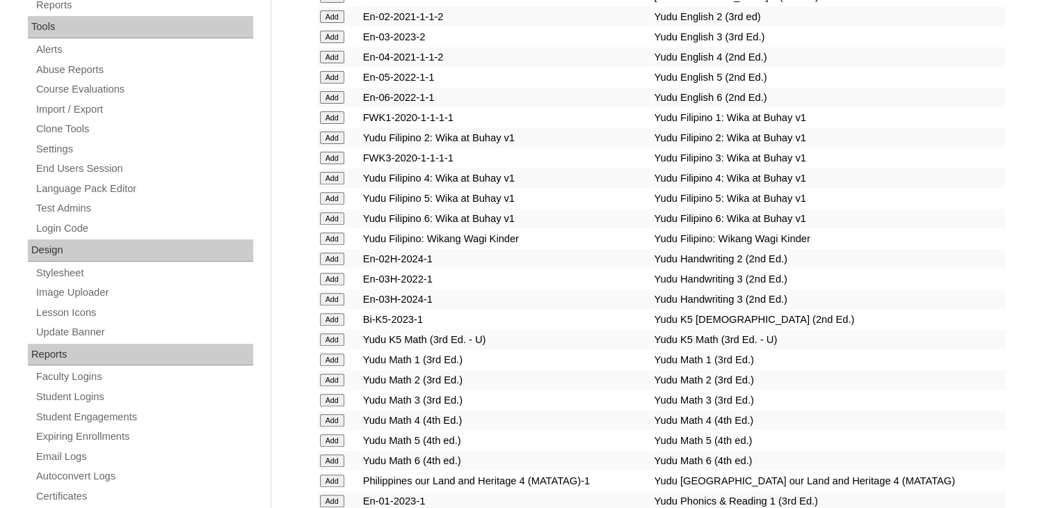
scroll to position [4740, 0]
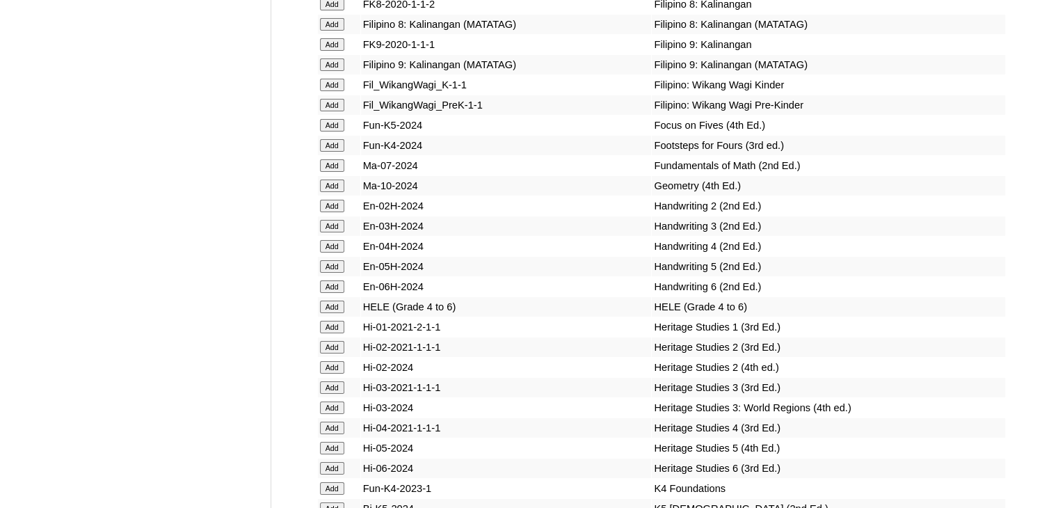
click at [336, 232] on input "Add" at bounding box center [332, 226] width 24 height 13
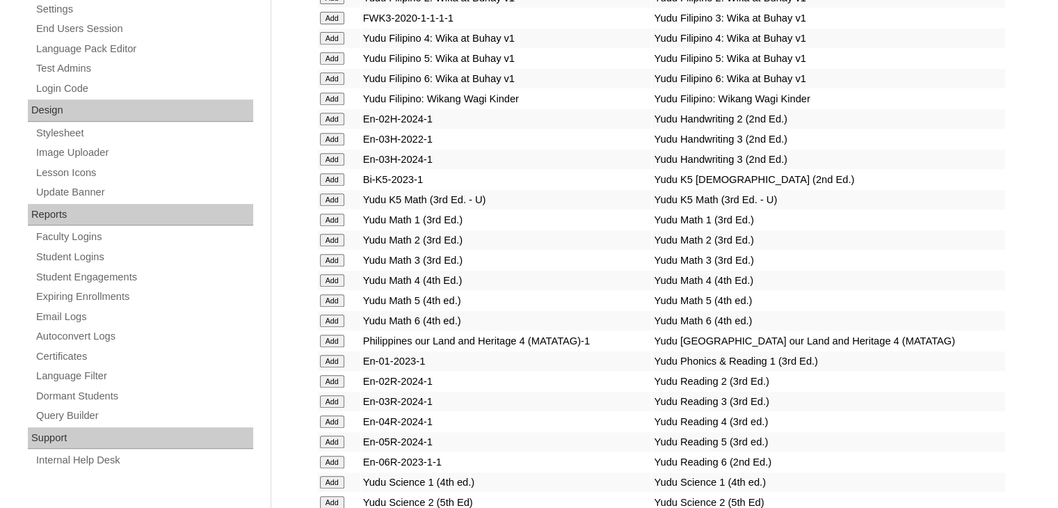
scroll to position [2397, 0]
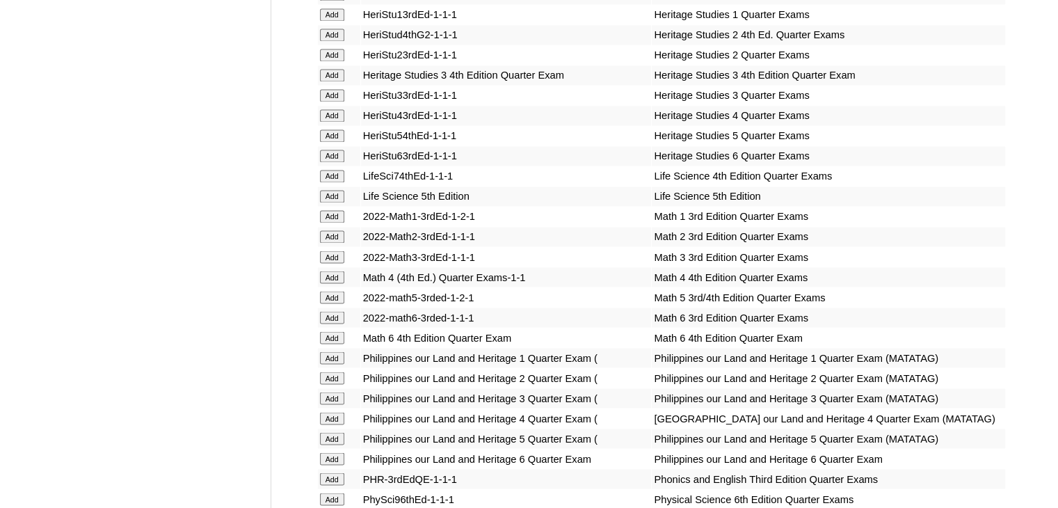
click at [331, 251] on input "Add" at bounding box center [332, 256] width 24 height 13
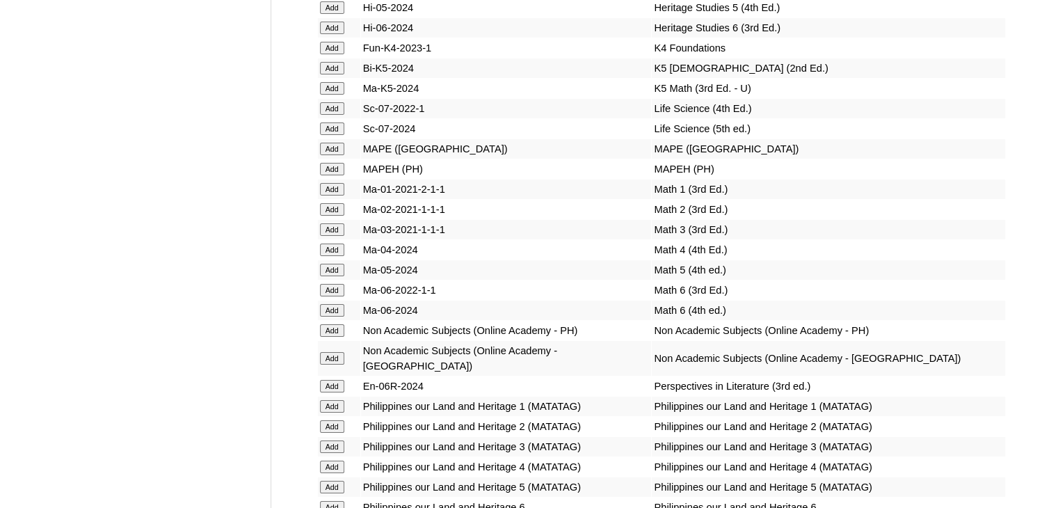
click at [331, 236] on input "Add" at bounding box center [332, 229] width 24 height 13
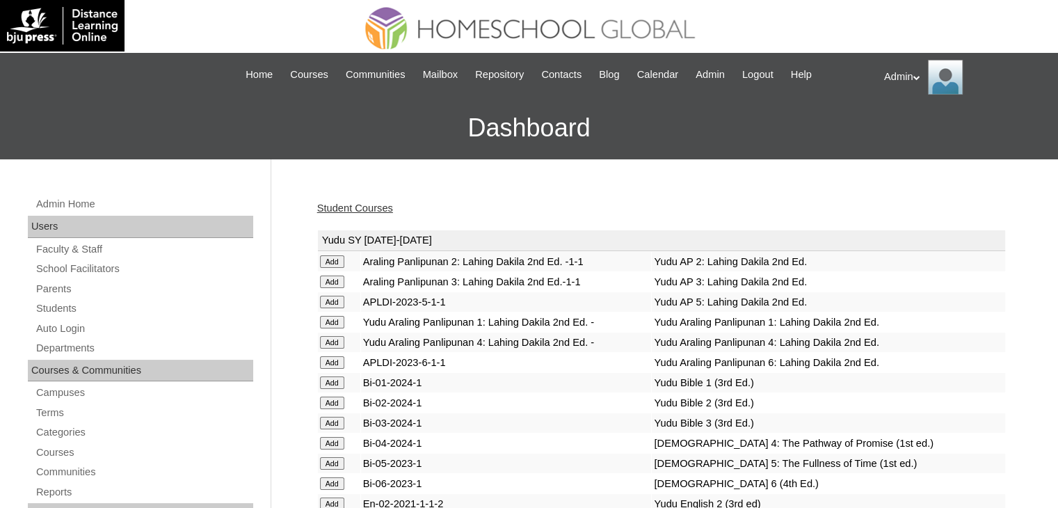
click at [362, 207] on link "Student Courses" at bounding box center [355, 207] width 76 height 11
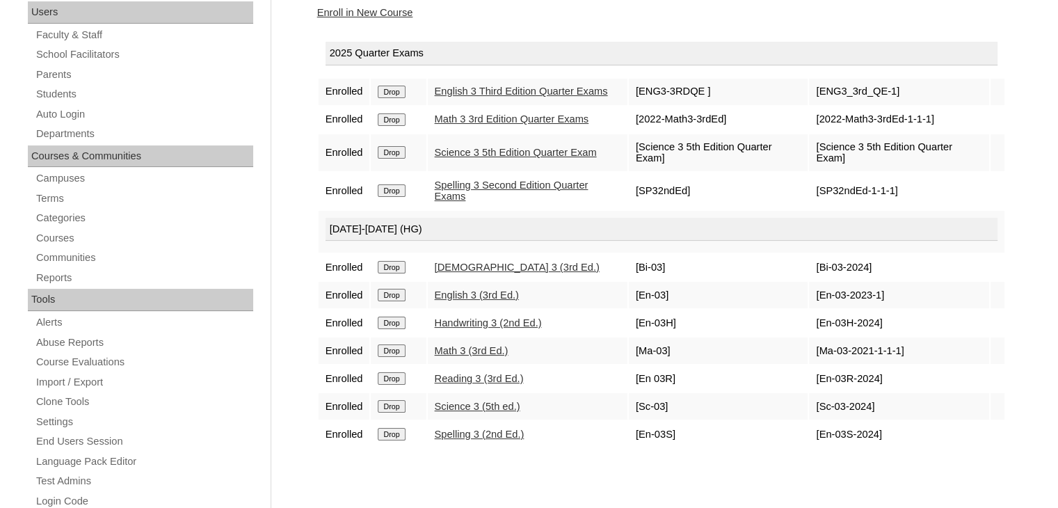
scroll to position [214, 0]
click at [584, 35] on td "2025 Quarter Exams" at bounding box center [662, 56] width 686 height 42
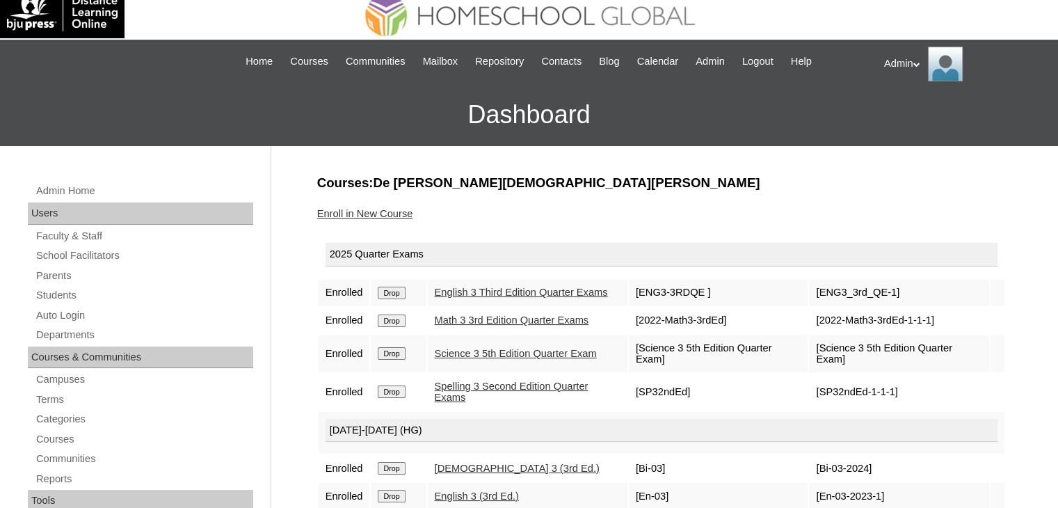
scroll to position [6, 0]
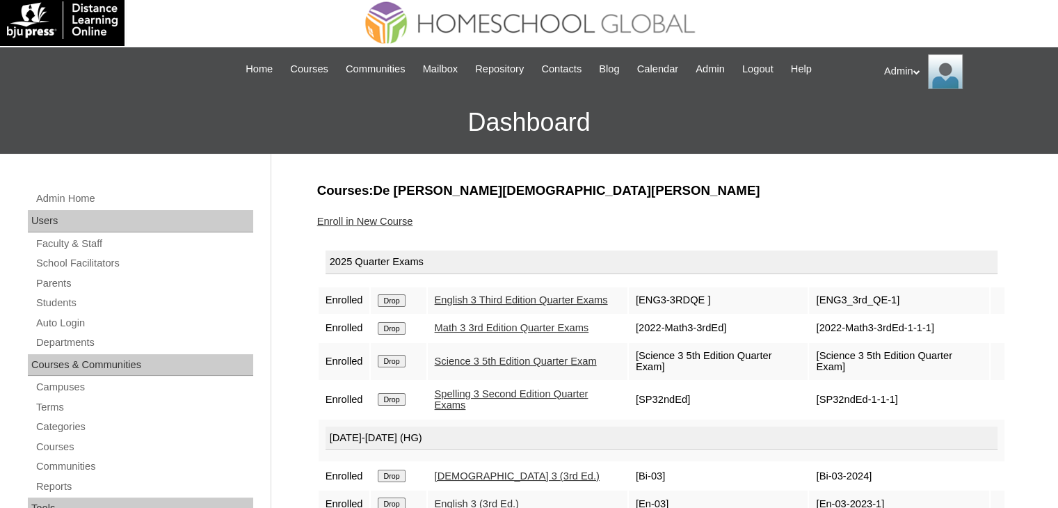
click at [387, 218] on link "Enroll in New Course" at bounding box center [365, 221] width 96 height 11
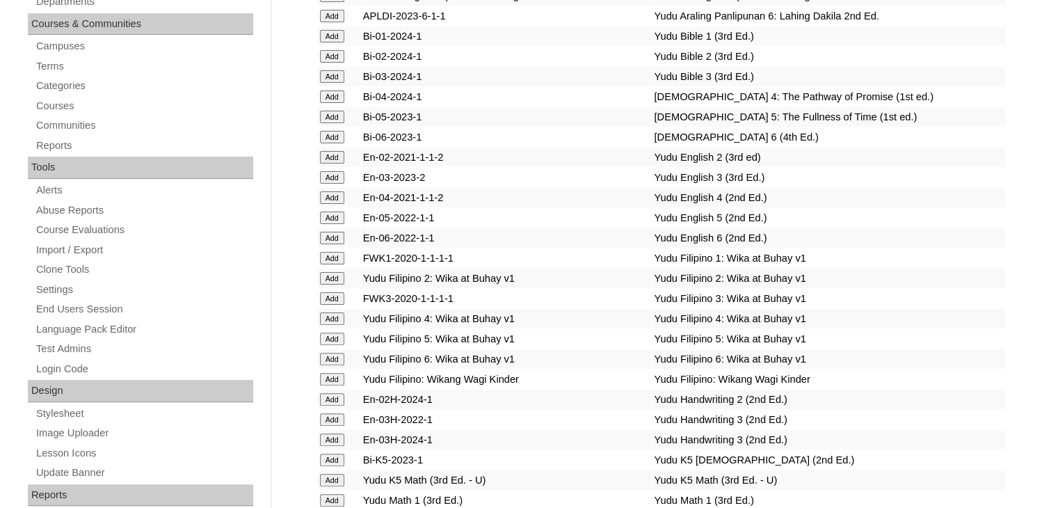
scroll to position [1896, 0]
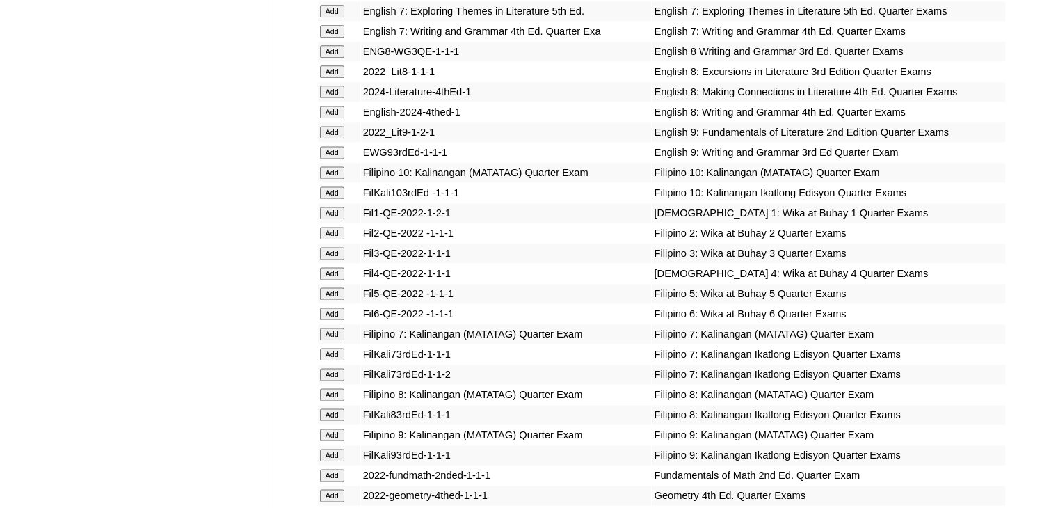
click at [337, 257] on input "Add" at bounding box center [332, 253] width 24 height 13
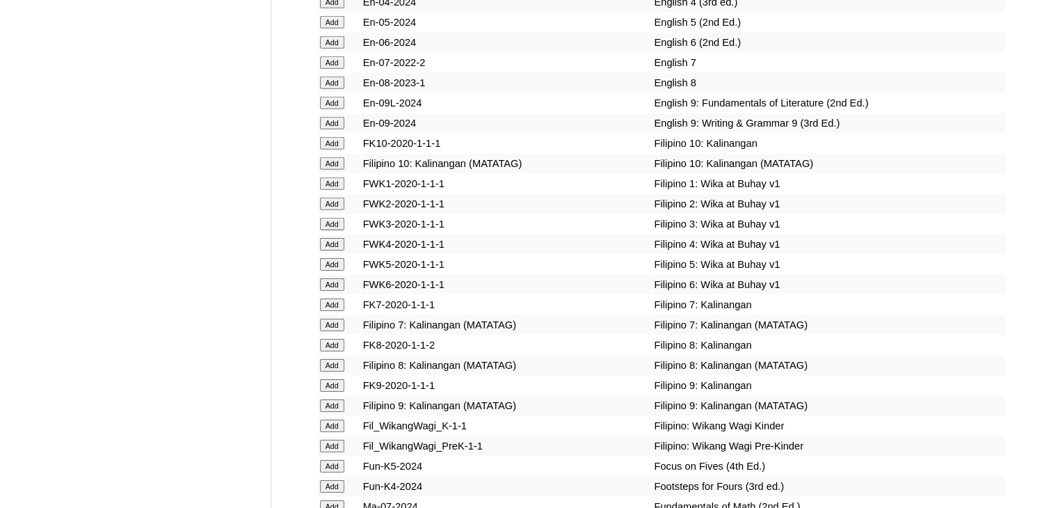
click at [336, 230] on input "Add" at bounding box center [332, 224] width 24 height 13
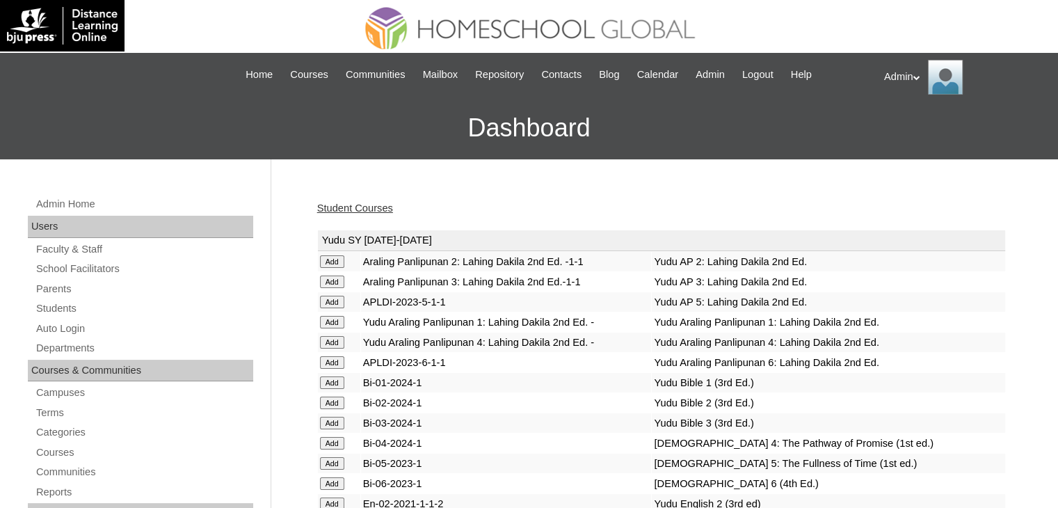
scroll to position [1209, 0]
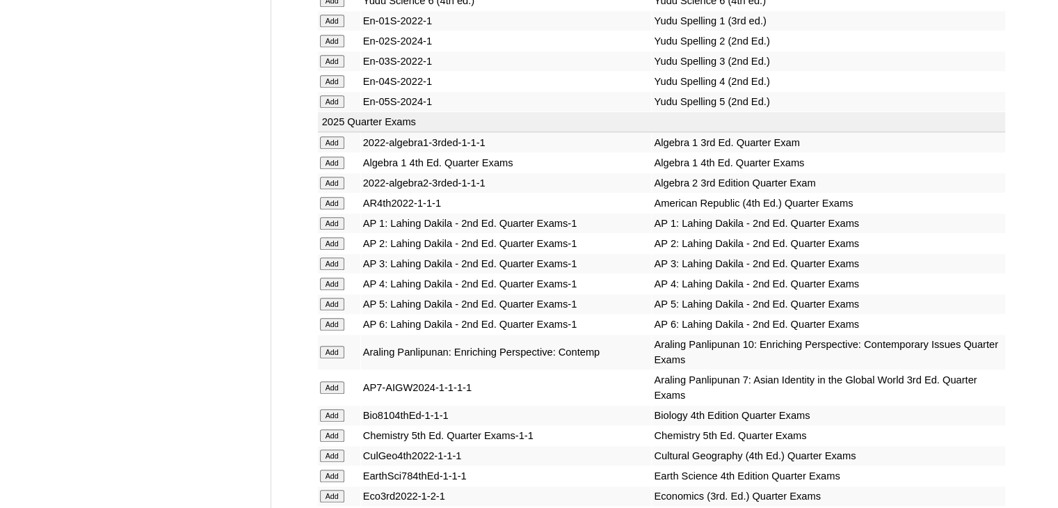
click at [336, 257] on input "Add" at bounding box center [332, 263] width 24 height 13
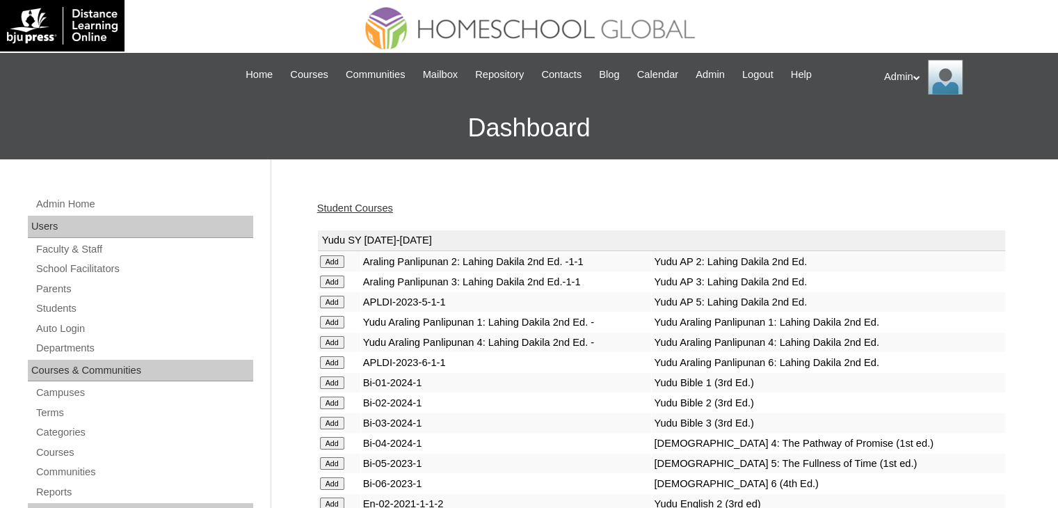
scroll to position [3356, 0]
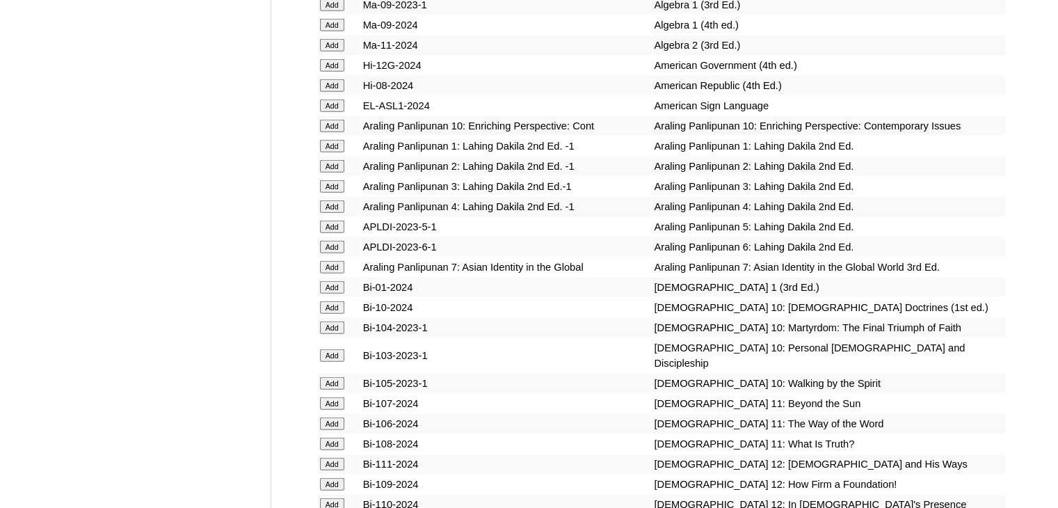
click at [336, 193] on input "Add" at bounding box center [332, 186] width 24 height 13
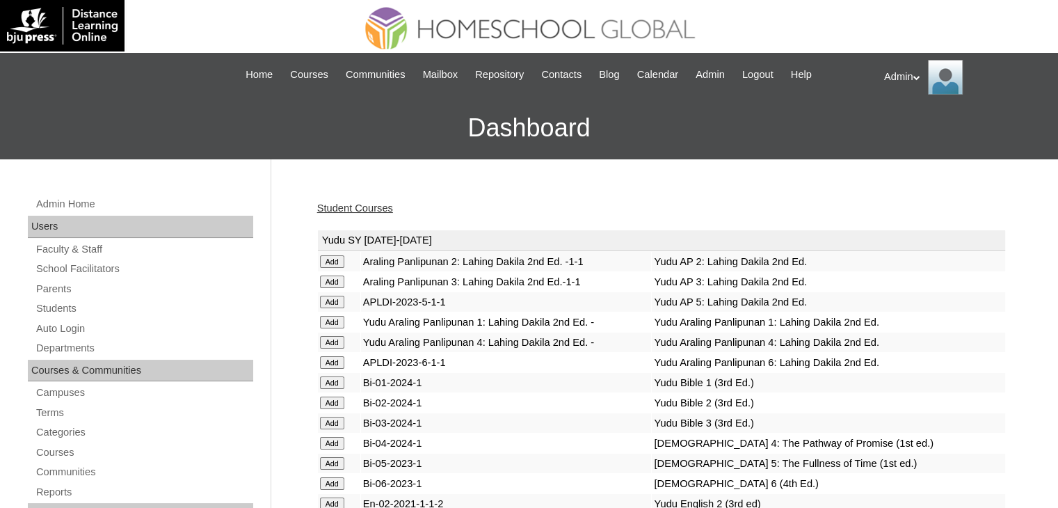
click at [369, 209] on link "Student Courses" at bounding box center [355, 207] width 76 height 11
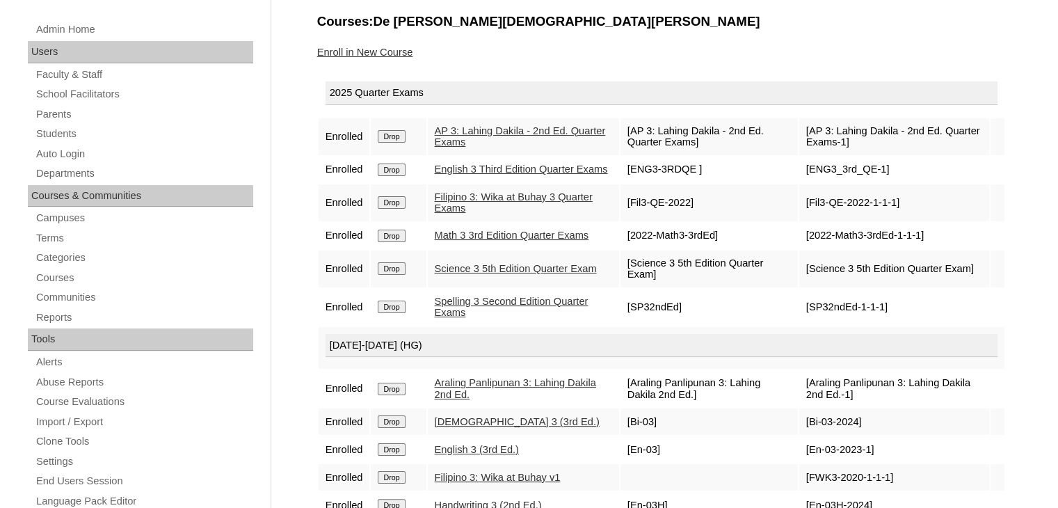
scroll to position [173, 0]
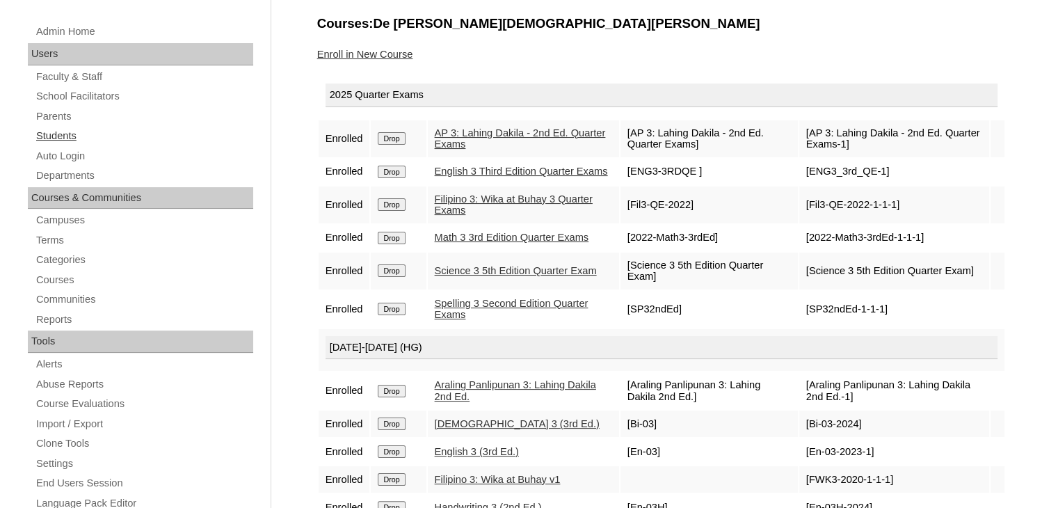
click at [57, 137] on link "Students" at bounding box center [144, 135] width 218 height 17
